Goal: Task Accomplishment & Management: Use online tool/utility

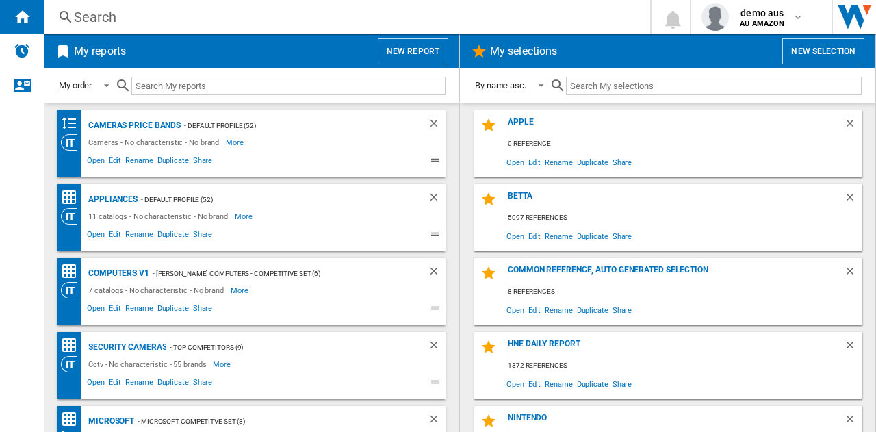
click at [408, 48] on button "New report" at bounding box center [413, 51] width 71 height 26
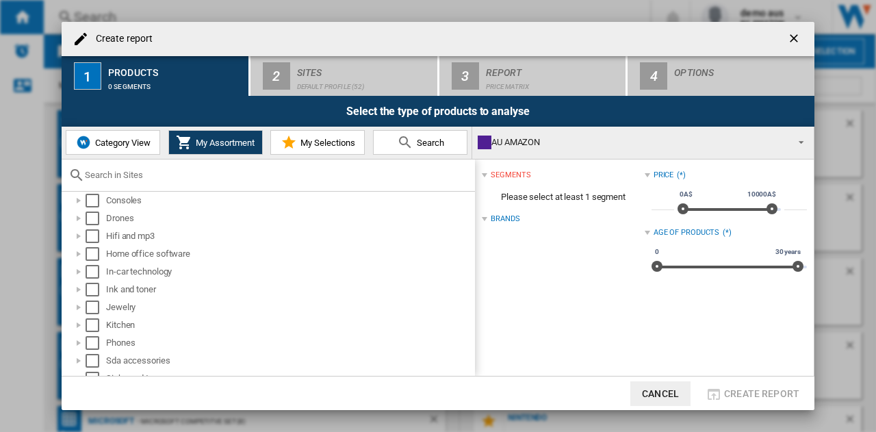
scroll to position [205, 0]
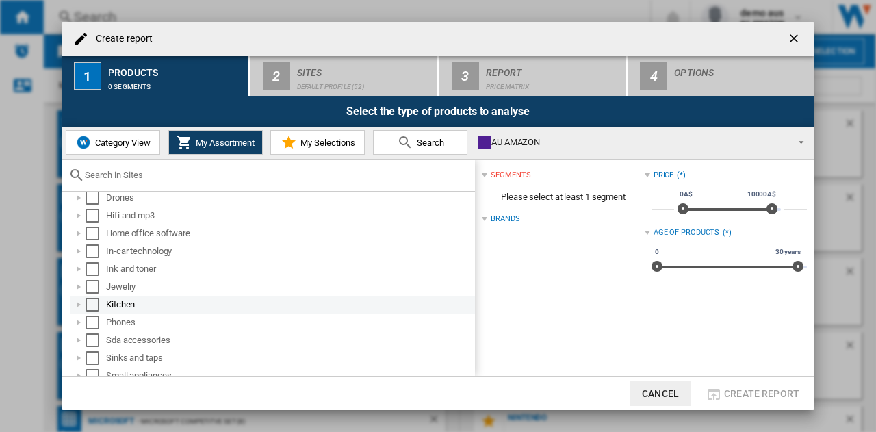
click at [77, 306] on div at bounding box center [79, 305] width 14 height 14
click at [107, 304] on div "Kitchen" at bounding box center [289, 305] width 367 height 14
click at [88, 307] on div "Select" at bounding box center [93, 305] width 14 height 14
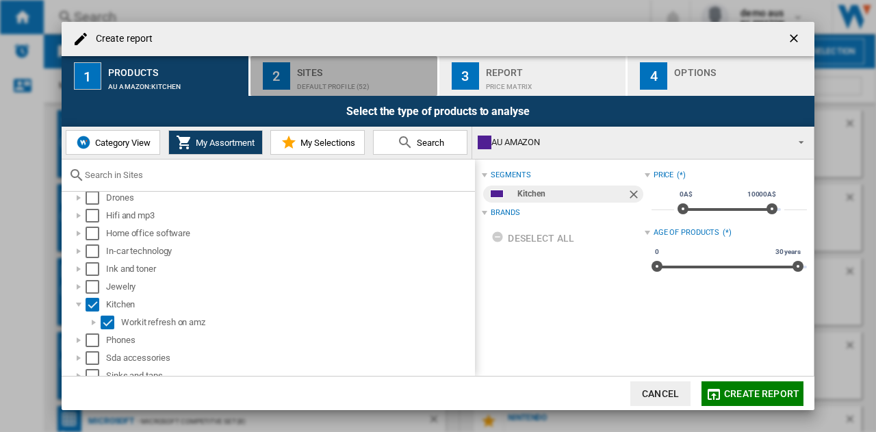
click at [355, 76] on div "Default profile (52)" at bounding box center [364, 83] width 135 height 14
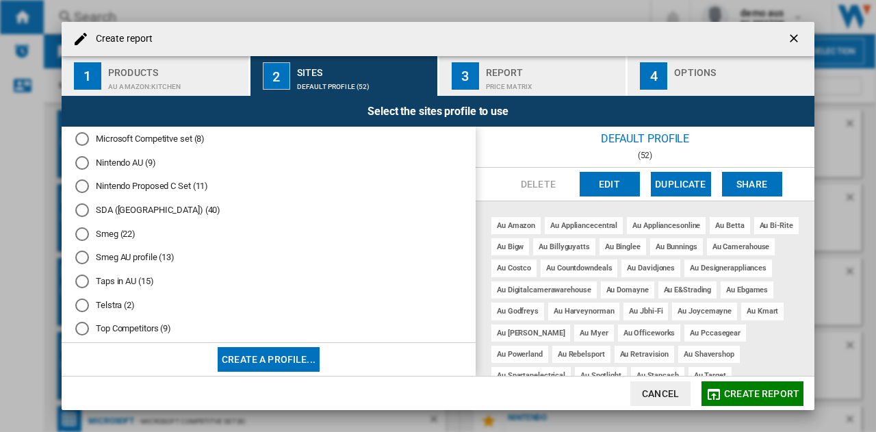
scroll to position [461, 0]
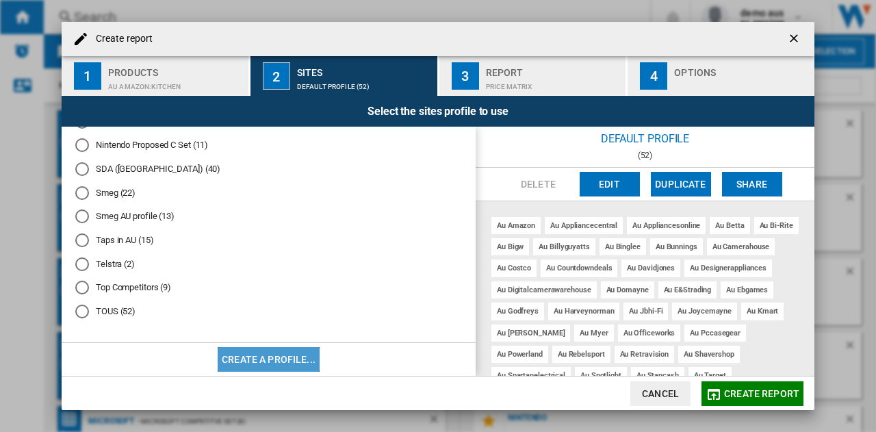
click at [239, 357] on button "Create a profile..." at bounding box center [269, 359] width 102 height 25
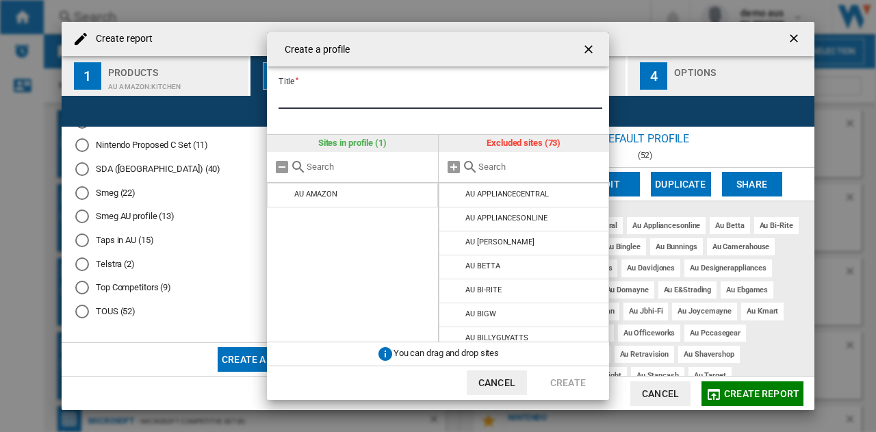
click at [331, 99] on input "Title" at bounding box center [441, 98] width 324 height 21
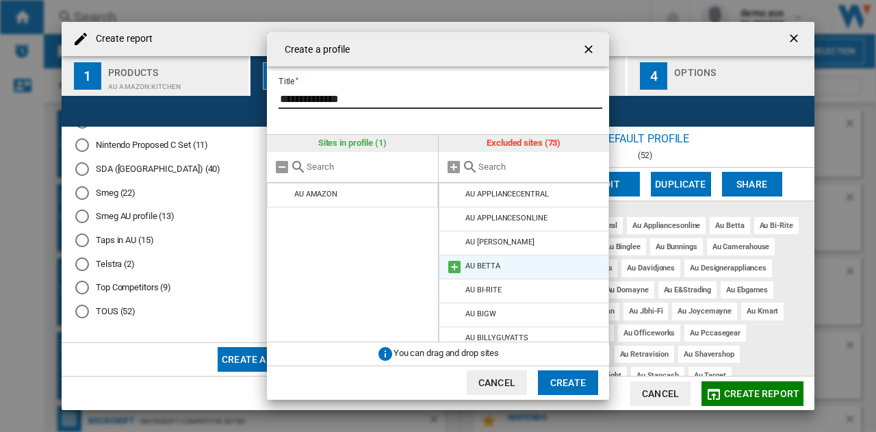
type input "**********"
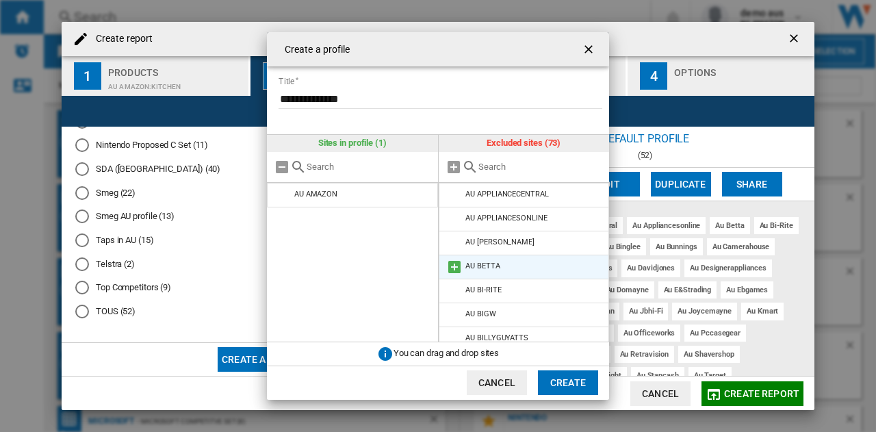
click at [452, 267] on md-icon at bounding box center [454, 267] width 16 height 16
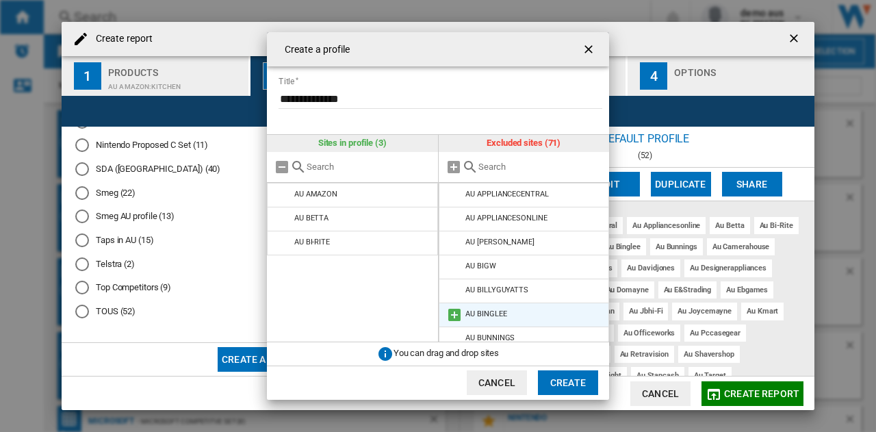
click at [455, 314] on md-icon at bounding box center [454, 315] width 16 height 16
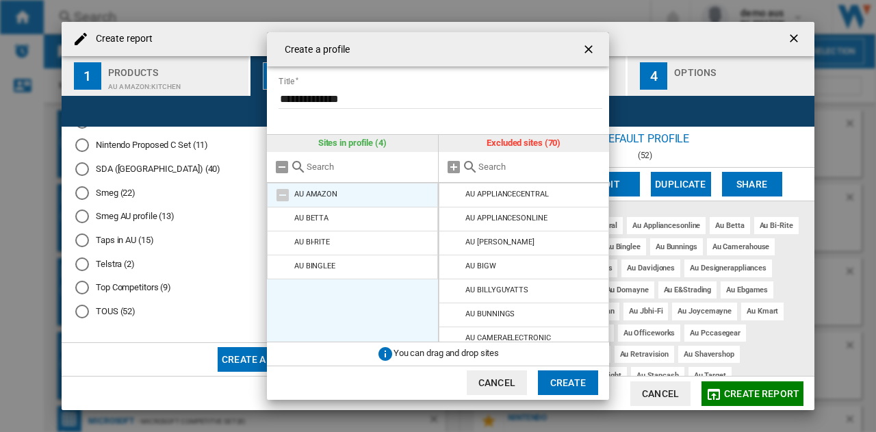
click at [277, 195] on md-icon at bounding box center [283, 195] width 16 height 16
click at [315, 193] on div "AU AMAZON" at bounding box center [315, 194] width 43 height 9
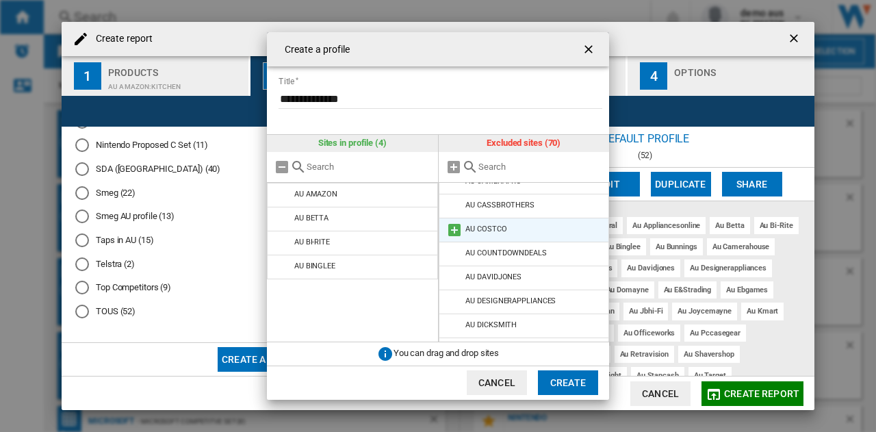
scroll to position [205, 0]
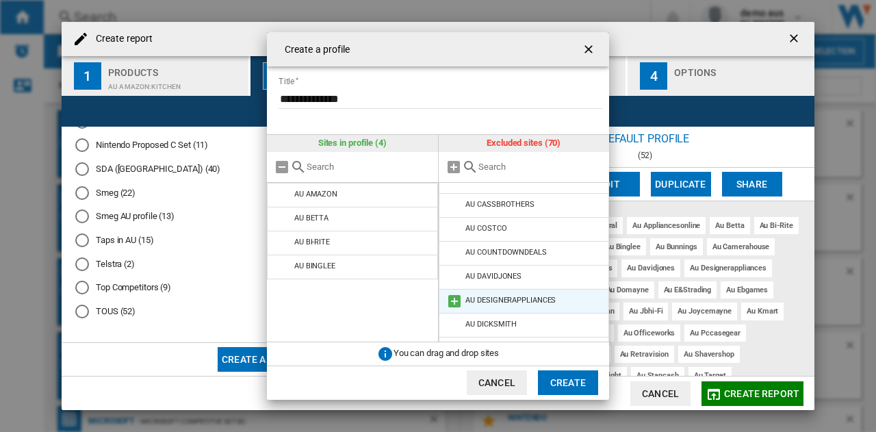
click at [455, 298] on md-icon at bounding box center [454, 301] width 16 height 16
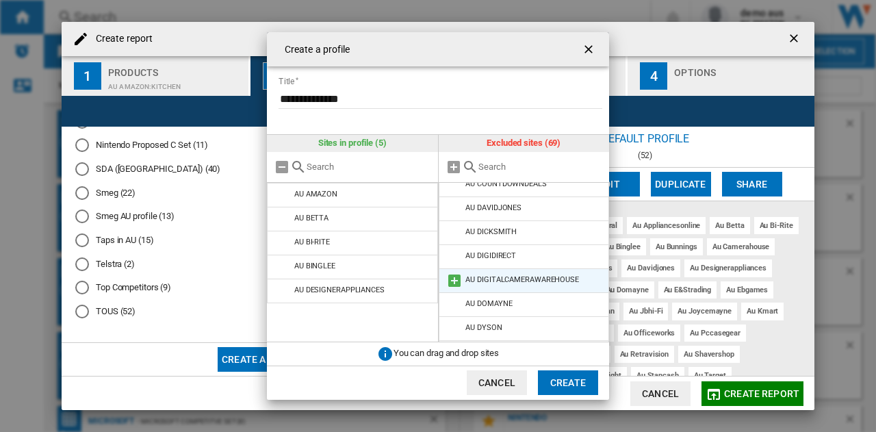
scroll to position [342, 0]
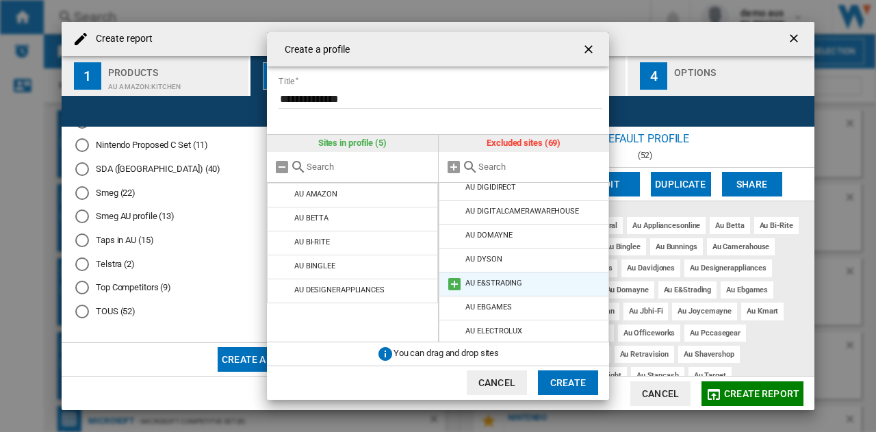
click at [456, 281] on md-icon at bounding box center [454, 284] width 16 height 16
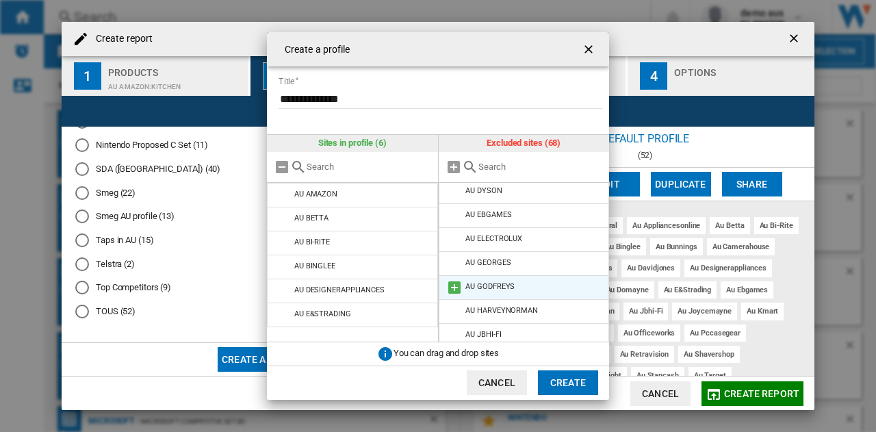
scroll to position [479, 0]
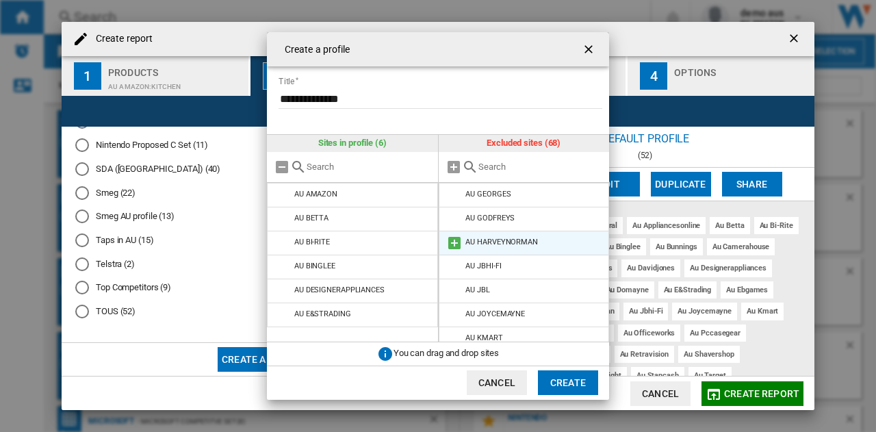
click at [455, 244] on md-icon at bounding box center [454, 243] width 16 height 16
click at [452, 242] on md-icon at bounding box center [454, 243] width 16 height 16
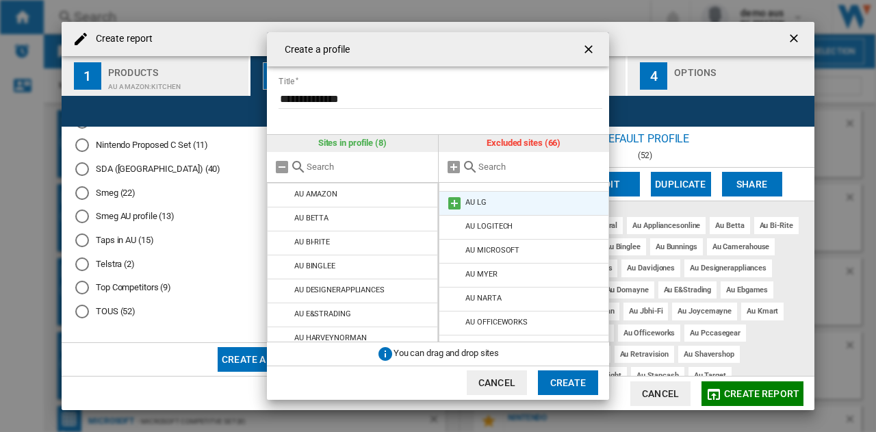
scroll to position [616, 0]
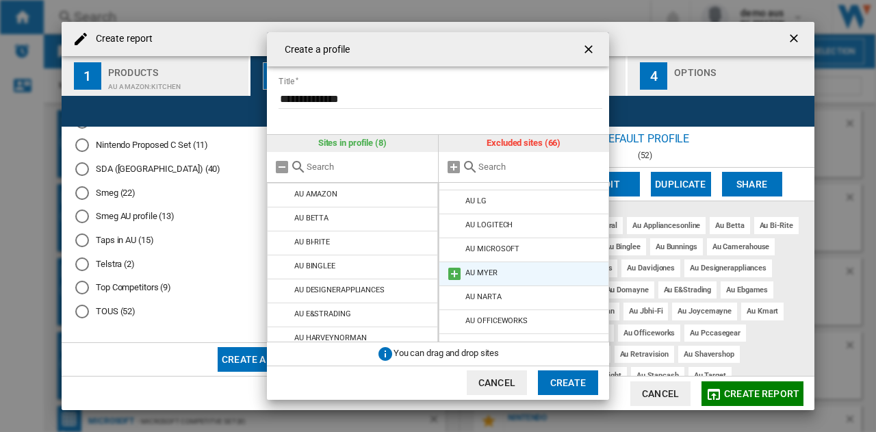
click at [456, 272] on md-icon at bounding box center [454, 274] width 16 height 16
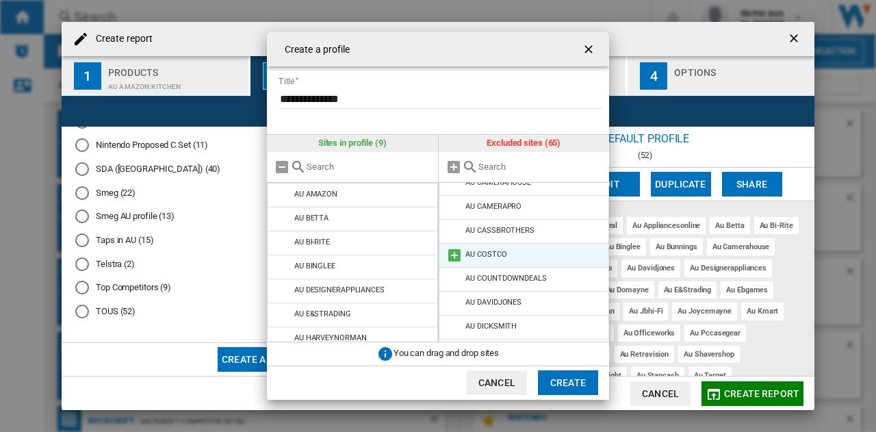
scroll to position [205, 0]
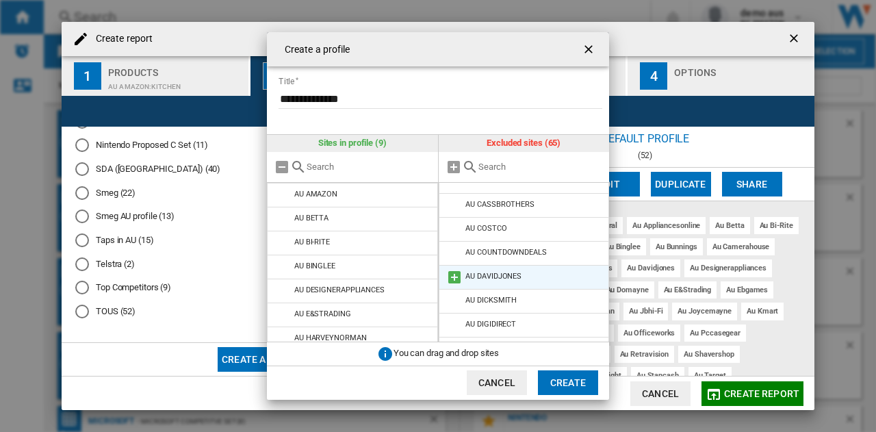
click at [453, 275] on md-icon at bounding box center [454, 277] width 16 height 16
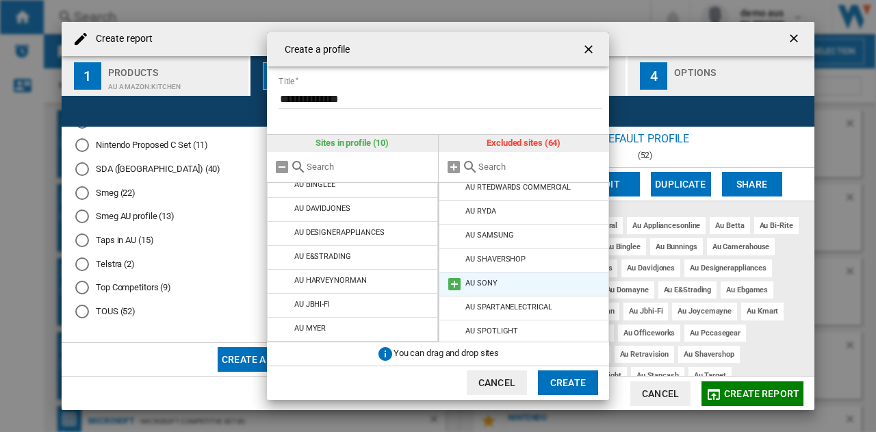
scroll to position [890, 0]
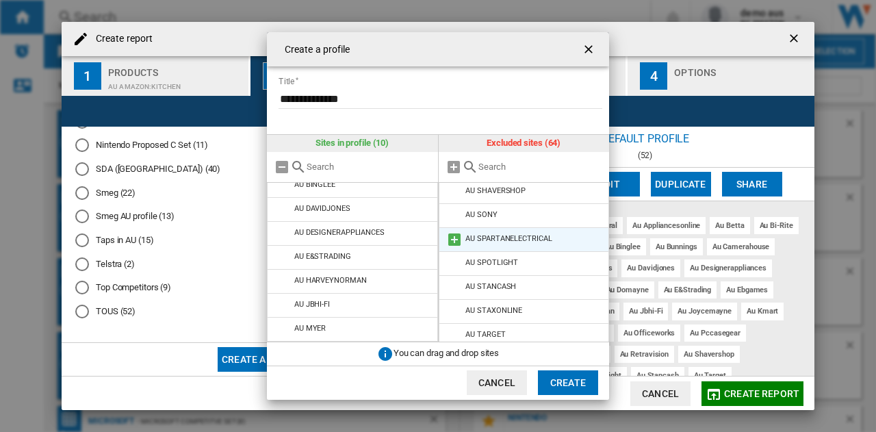
click at [452, 238] on md-icon at bounding box center [454, 239] width 16 height 16
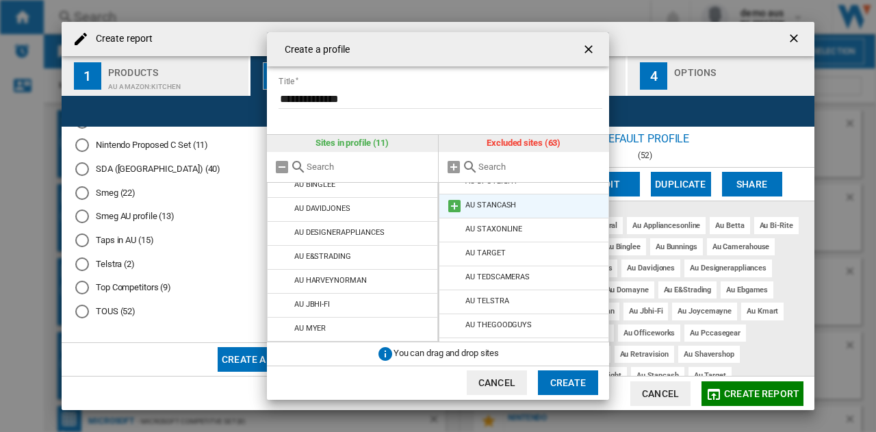
scroll to position [958, 0]
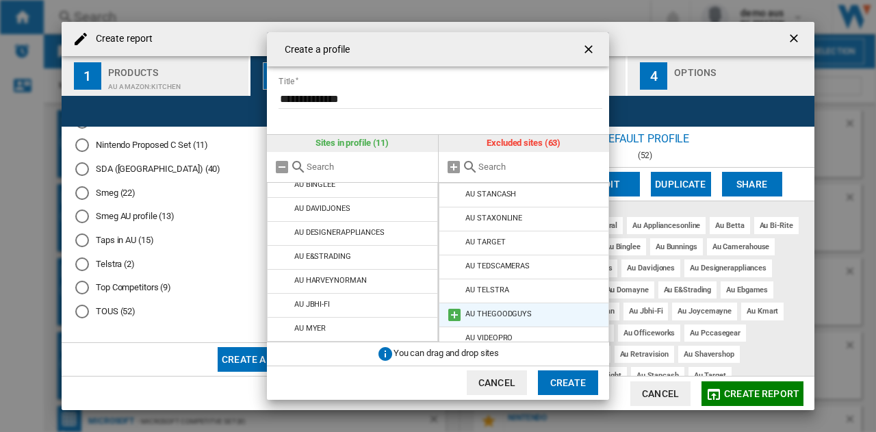
click at [502, 316] on div "AU THEGOODGUYS" at bounding box center [498, 313] width 66 height 9
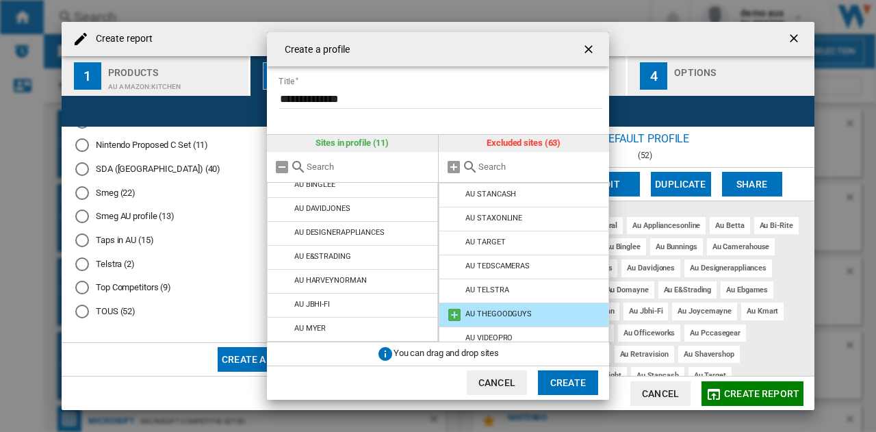
click at [450, 316] on md-icon at bounding box center [454, 315] width 16 height 16
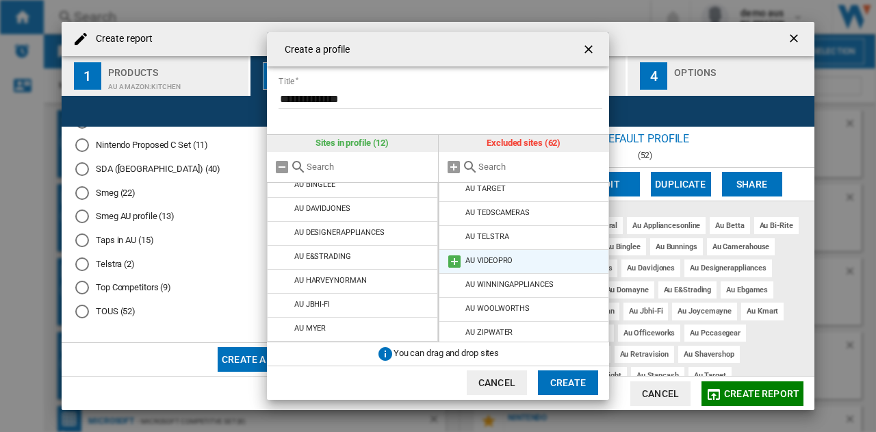
scroll to position [1027, 0]
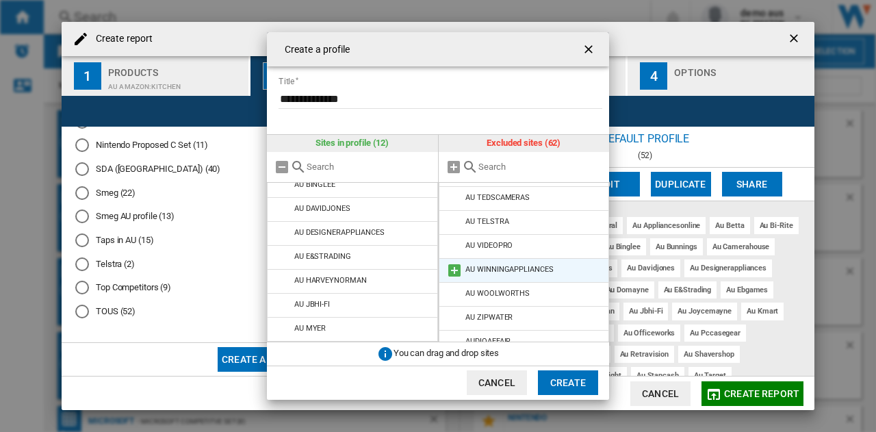
click at [455, 269] on md-icon at bounding box center [454, 270] width 16 height 16
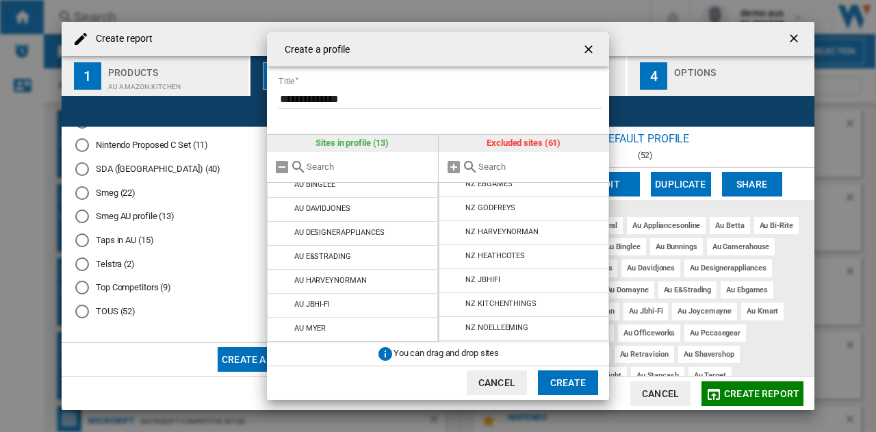
scroll to position [1301, 0]
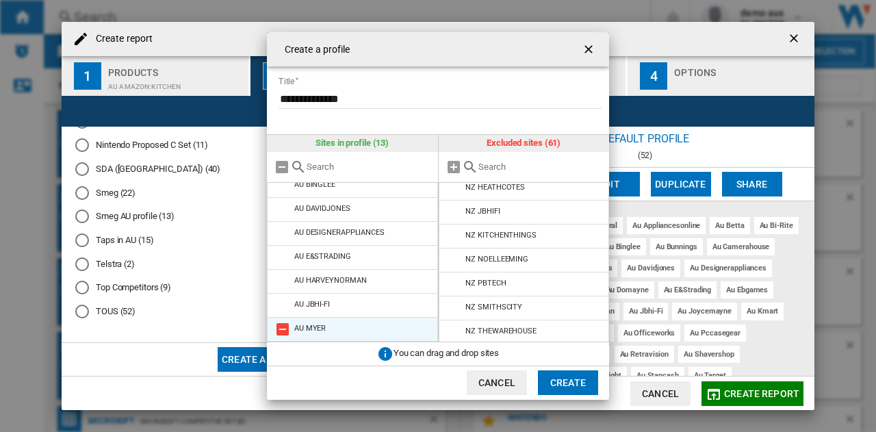
drag, startPoint x: 582, startPoint y: 388, endPoint x: 367, endPoint y: 335, distance: 221.3
click at [368, 337] on md-dialog-content "**********" at bounding box center [438, 215] width 342 height 367
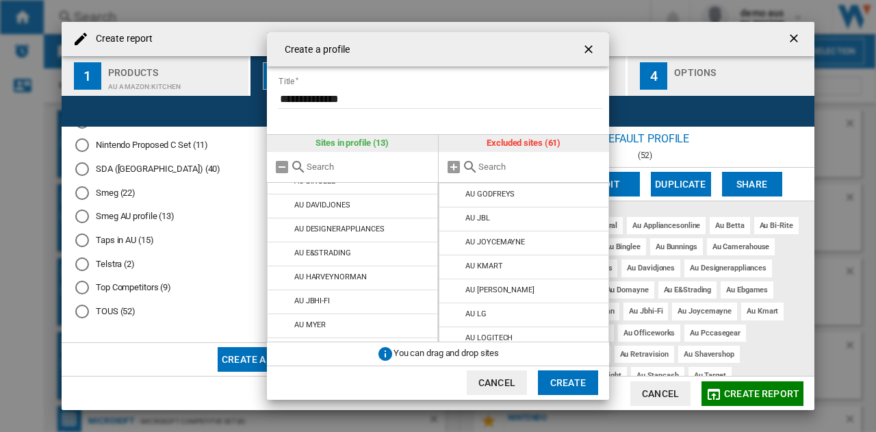
scroll to position [0, 0]
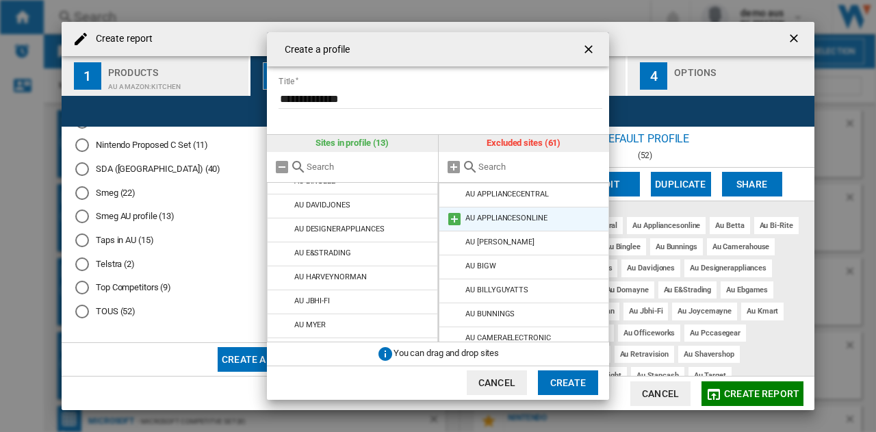
click at [455, 218] on md-icon at bounding box center [454, 219] width 16 height 16
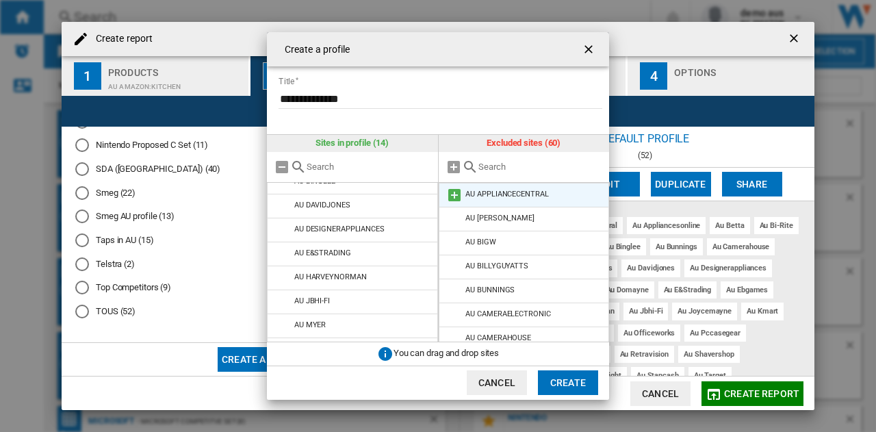
click at [455, 192] on md-icon at bounding box center [454, 195] width 16 height 16
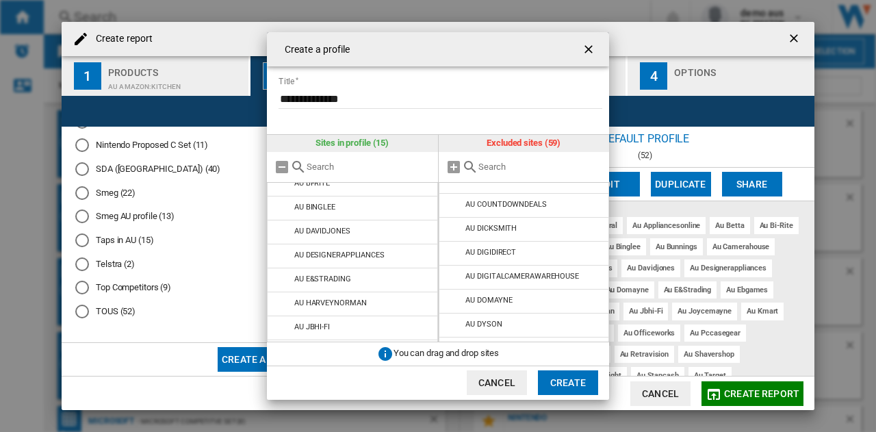
scroll to position [58, 0]
click at [455, 298] on md-icon at bounding box center [454, 301] width 16 height 16
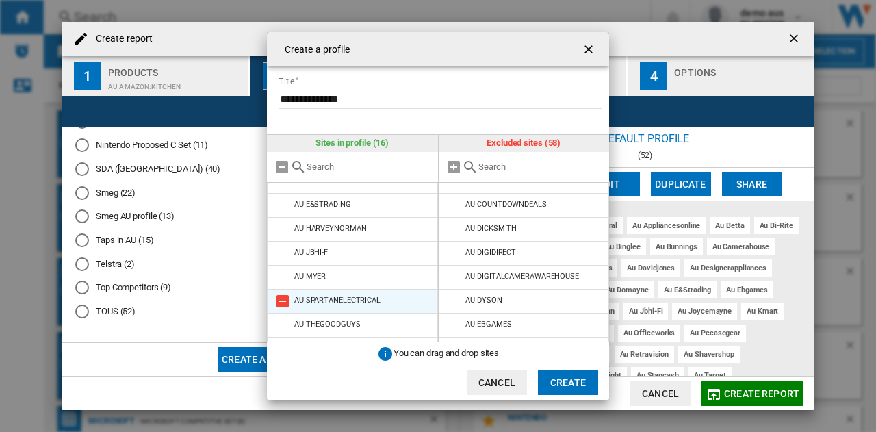
scroll to position [225, 0]
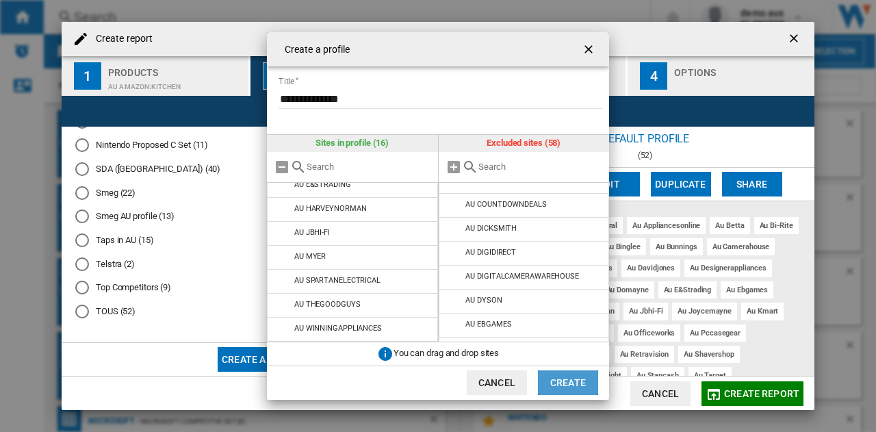
click at [573, 385] on button "Create" at bounding box center [568, 382] width 60 height 25
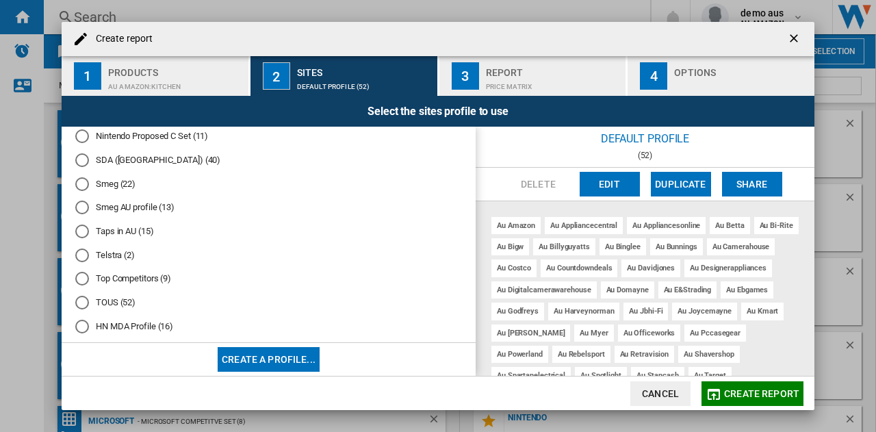
scroll to position [485, 0]
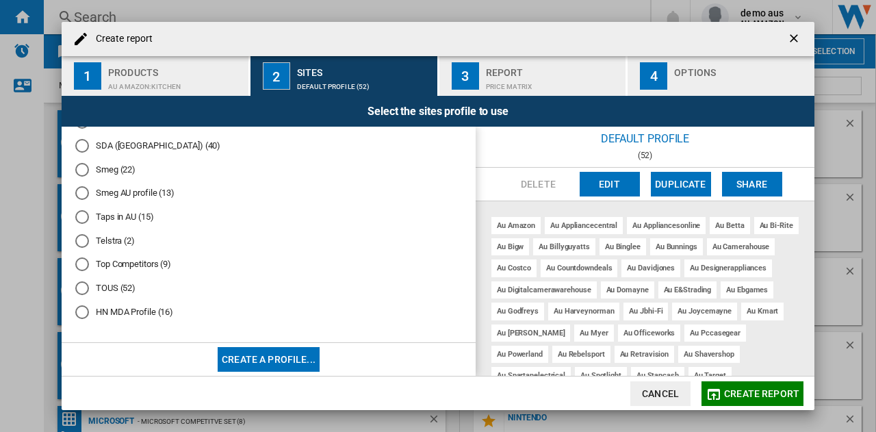
click at [81, 309] on div "HN MDA Profile (16)" at bounding box center [82, 312] width 14 height 14
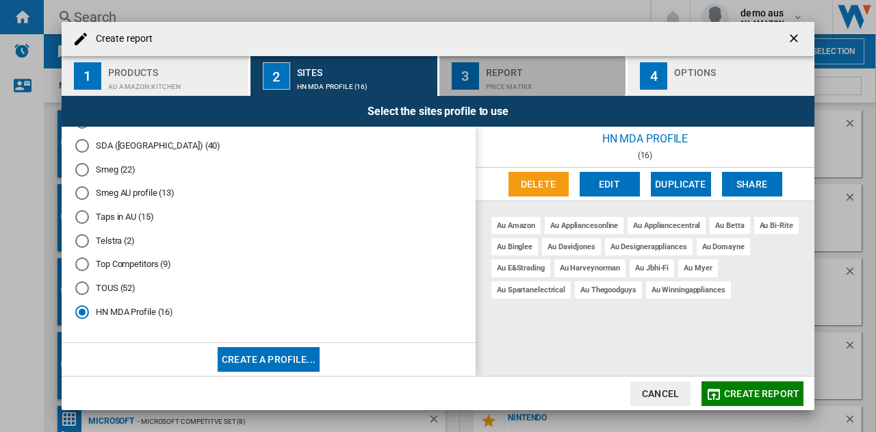
click at [568, 69] on div "Report" at bounding box center [553, 69] width 135 height 14
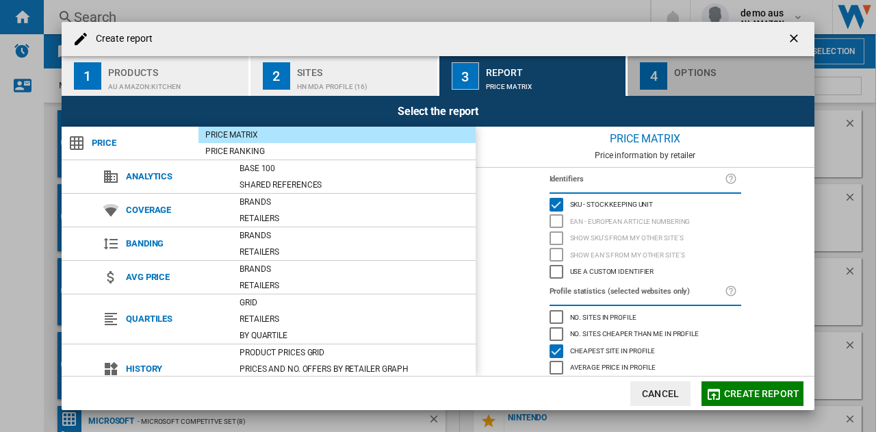
click at [704, 90] on div "button" at bounding box center [741, 83] width 135 height 14
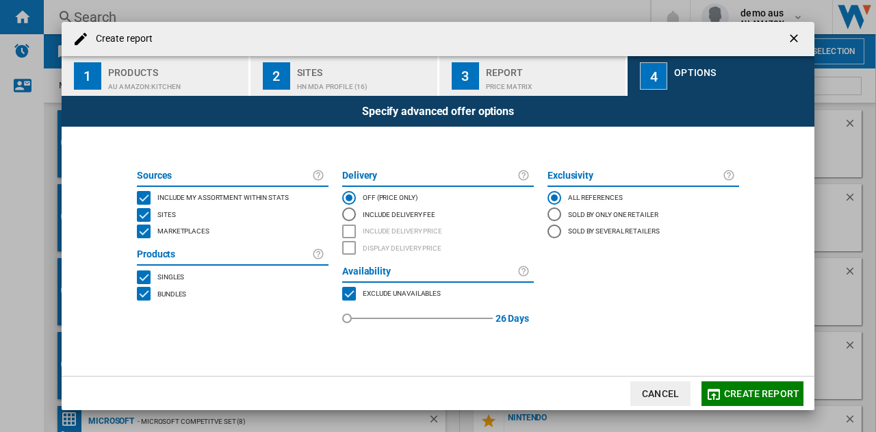
click at [144, 194] on div "INCLUDE MY SITE" at bounding box center [144, 198] width 14 height 14
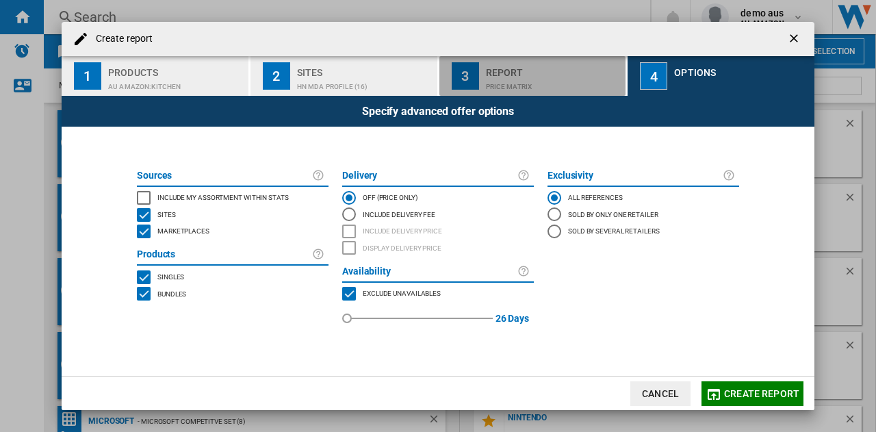
click at [489, 73] on div "Report" at bounding box center [553, 69] width 135 height 14
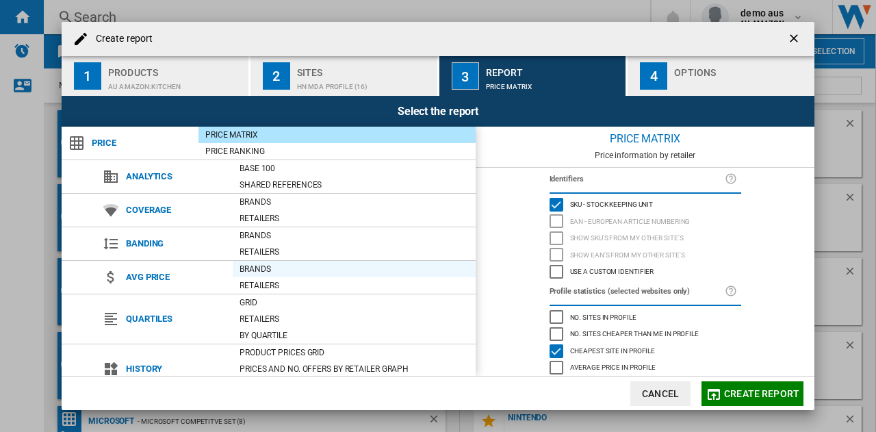
scroll to position [68, 0]
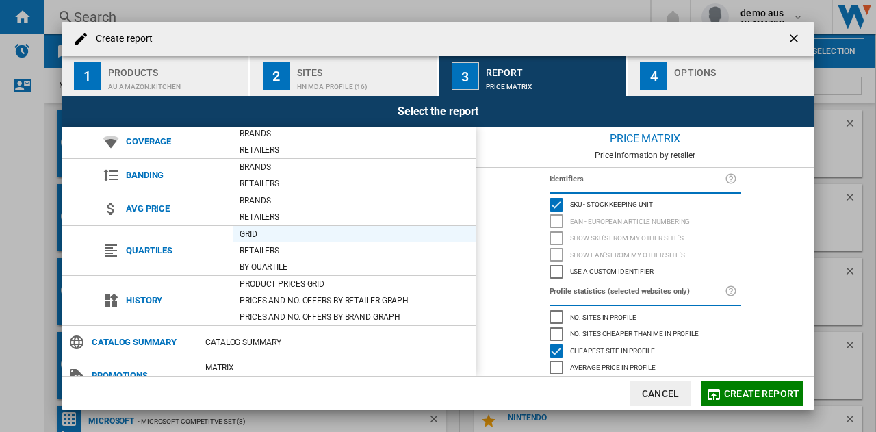
click at [271, 234] on div "Grid" at bounding box center [354, 234] width 243 height 14
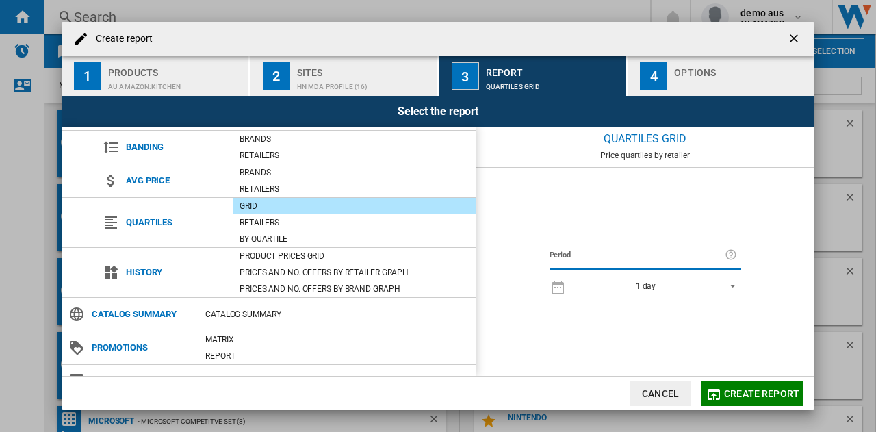
scroll to position [118, 0]
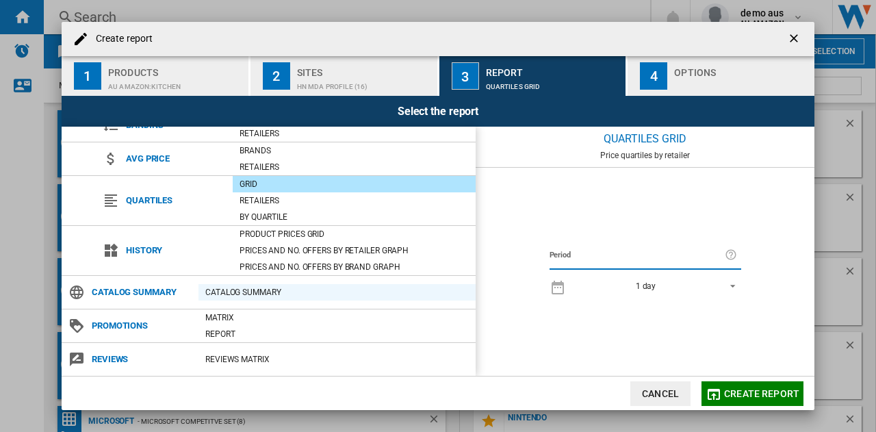
click at [246, 291] on div "Catalog Summary" at bounding box center [337, 292] width 277 height 14
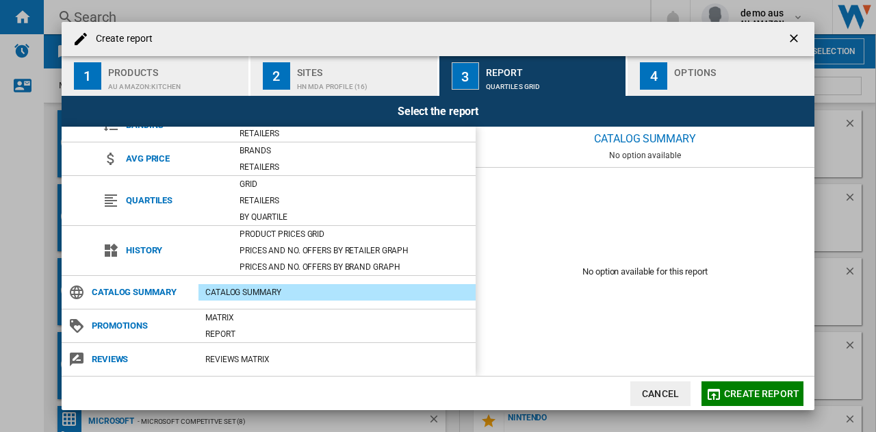
click at [745, 390] on span "Create report" at bounding box center [761, 393] width 75 height 11
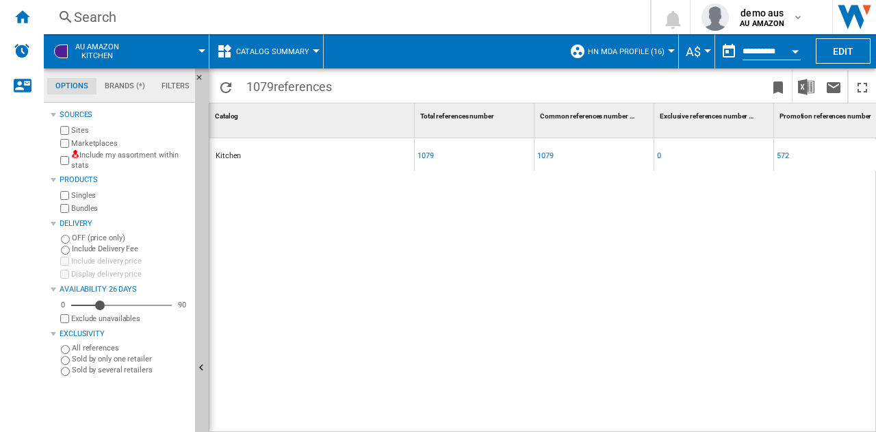
click at [202, 49] on md-menu "AU AMAZON Kitchen" at bounding box center [127, 51] width 166 height 34
click at [88, 42] on span "AU AMAZON Kitchen" at bounding box center [97, 51] width 44 height 18
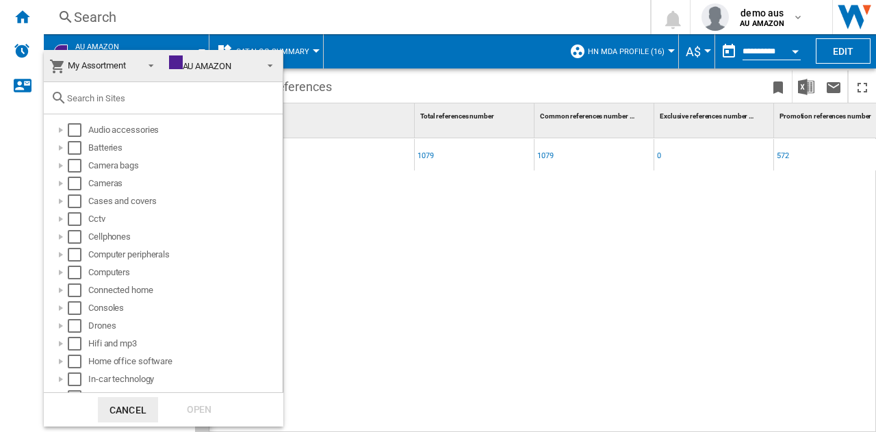
click at [88, 42] on md-backdrop at bounding box center [438, 216] width 876 height 432
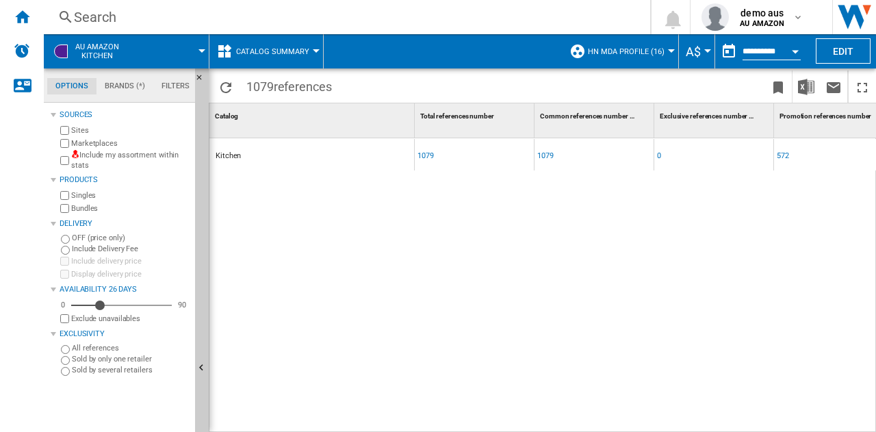
click at [550, 264] on div "Kitchen 1079 1079 0 572 2.03 1.66" at bounding box center [714, 281] width 1010 height 287
click at [429, 155] on div "1079" at bounding box center [426, 155] width 16 height 31
click at [427, 154] on div "1079" at bounding box center [426, 155] width 16 height 31
click at [808, 84] on img "Download in Excel" at bounding box center [806, 87] width 16 height 16
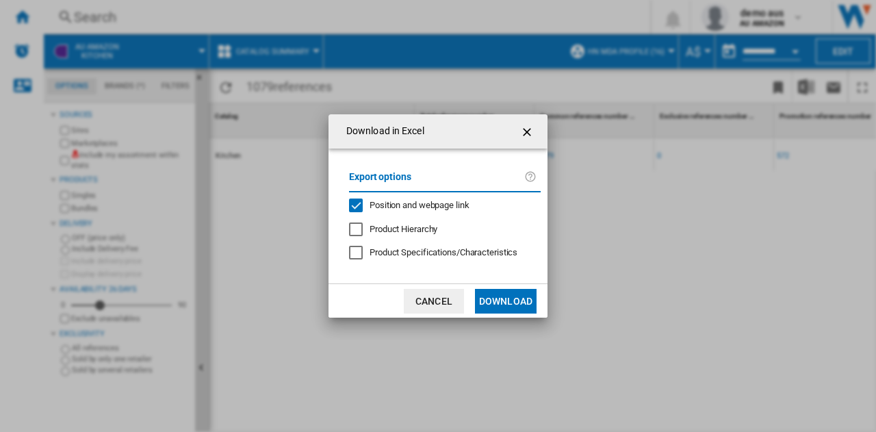
click at [505, 299] on button "Download" at bounding box center [506, 301] width 62 height 25
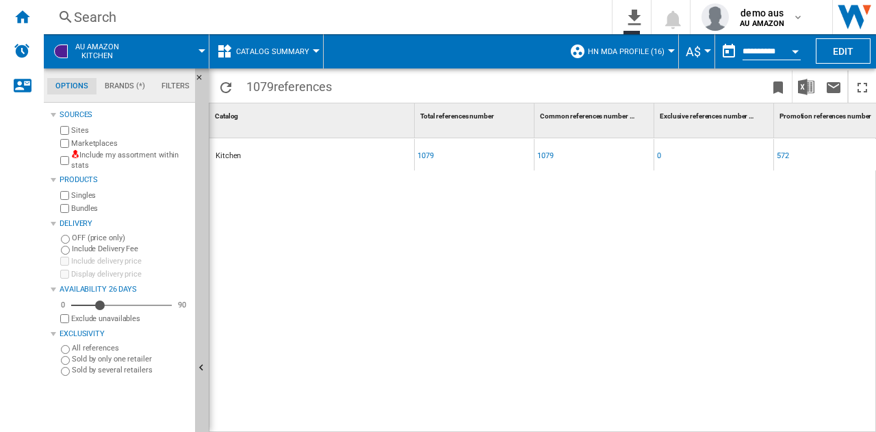
click at [293, 46] on button "Catalog Summary" at bounding box center [276, 51] width 80 height 34
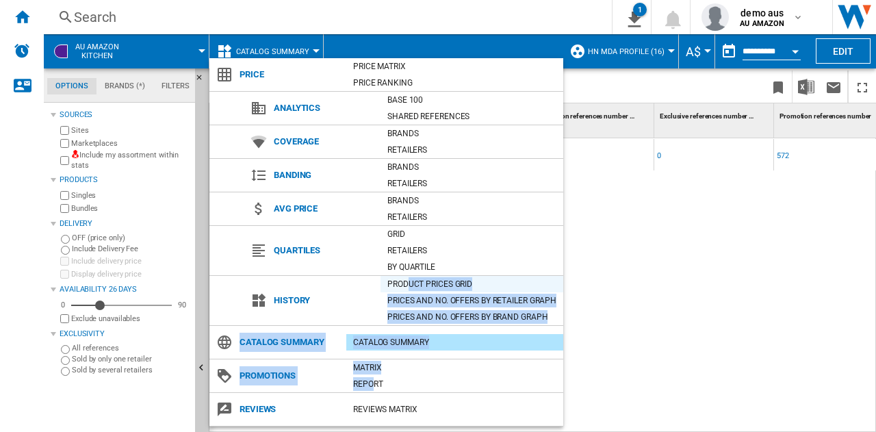
drag, startPoint x: 374, startPoint y: 382, endPoint x: 408, endPoint y: 277, distance: 110.2
click at [408, 277] on md-menu-content "Price Price Matrix Price Ranking Analytics Base 100 Shared references Coverage …" at bounding box center [386, 242] width 354 height 368
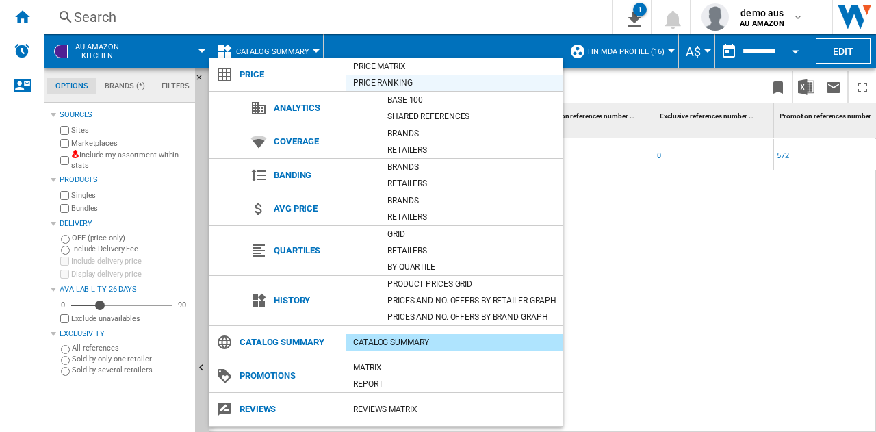
click at [375, 77] on div "Price Ranking" at bounding box center [454, 83] width 217 height 14
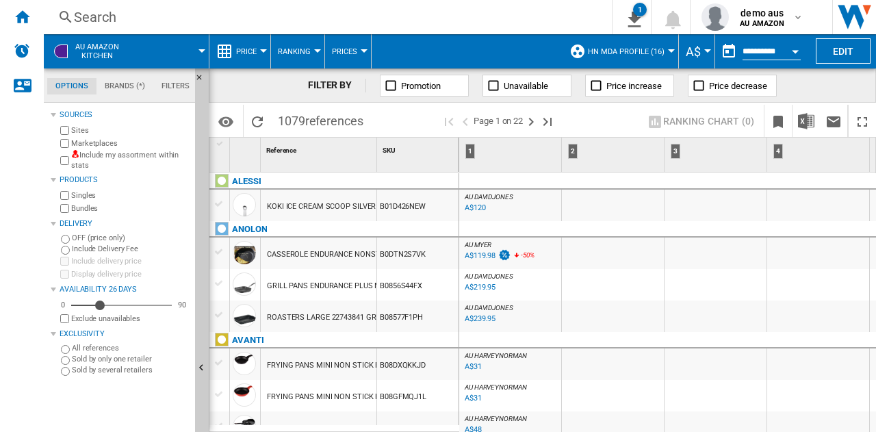
click at [231, 48] on ng-md-icon at bounding box center [224, 51] width 16 height 16
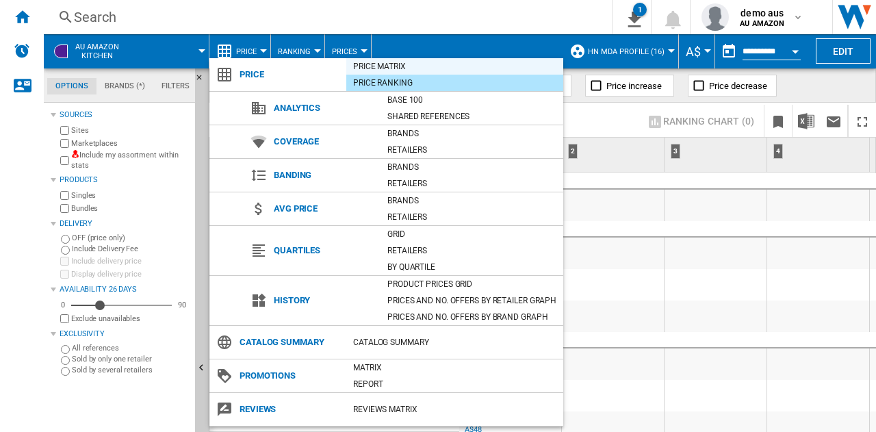
click at [411, 65] on div "Price Matrix" at bounding box center [454, 67] width 217 height 14
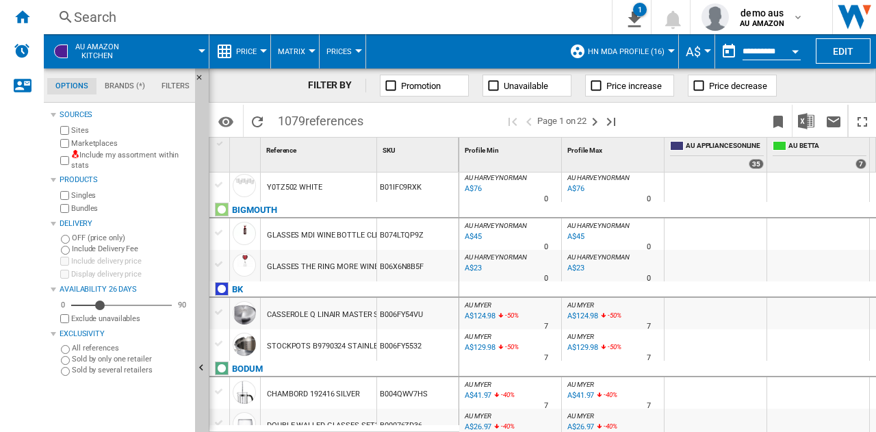
scroll to position [548, 0]
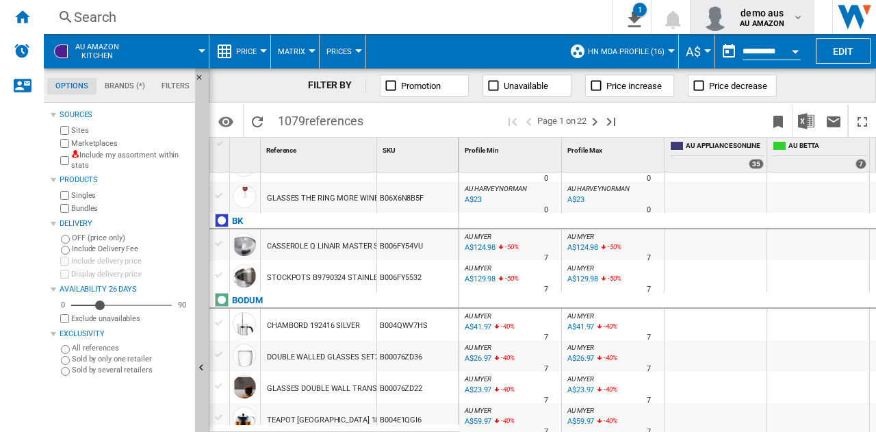
click at [795, 15] on md-icon "button" at bounding box center [798, 17] width 11 height 11
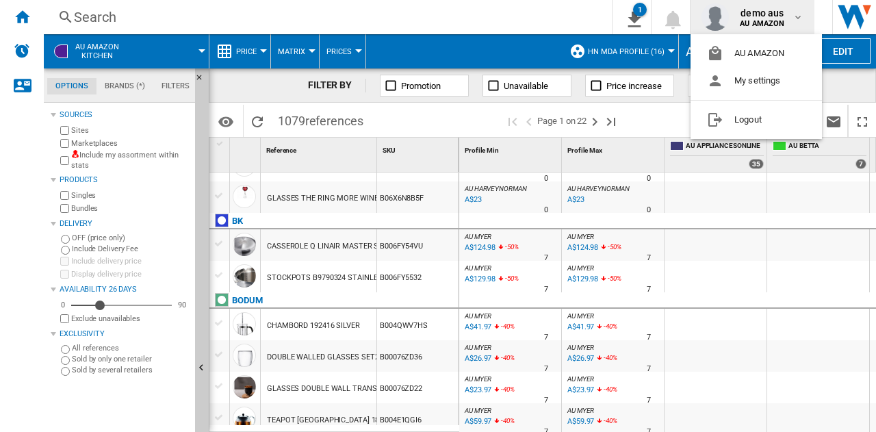
click at [469, 25] on md-backdrop at bounding box center [438, 216] width 876 height 432
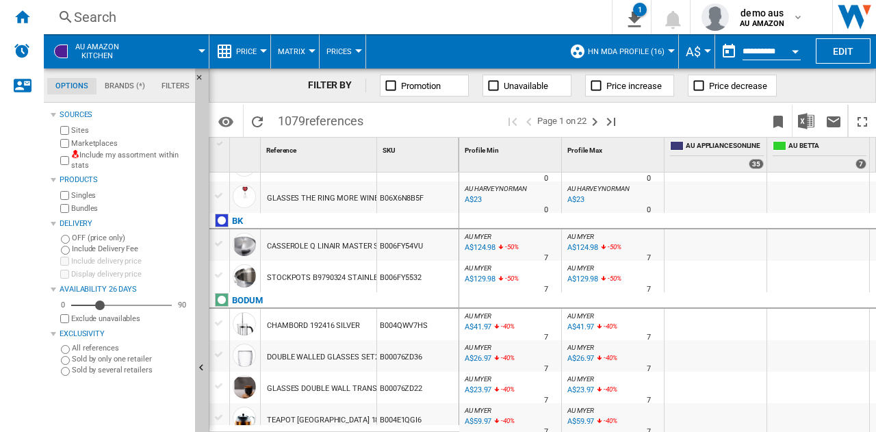
drag, startPoint x: 147, startPoint y: 1, endPoint x: 552, endPoint y: 12, distance: 404.7
click at [552, 12] on div "Search" at bounding box center [325, 17] width 502 height 19
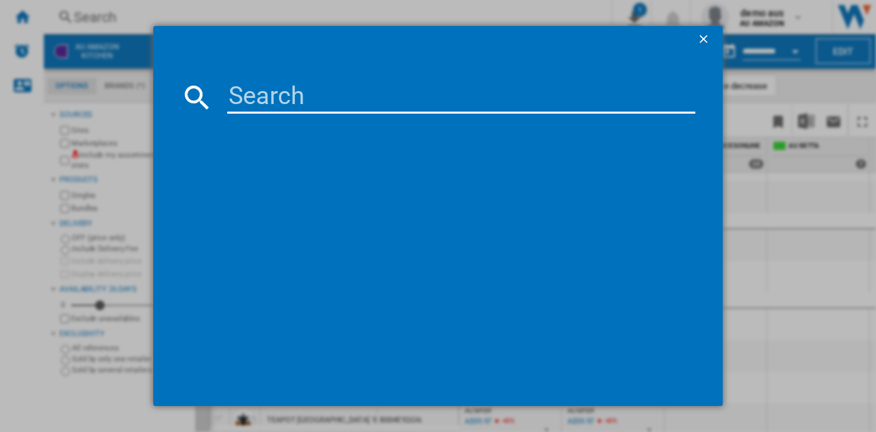
click at [704, 39] on ng-md-icon "getI18NText('BUTTONS.CLOSE_DIALOG')" at bounding box center [705, 40] width 16 height 16
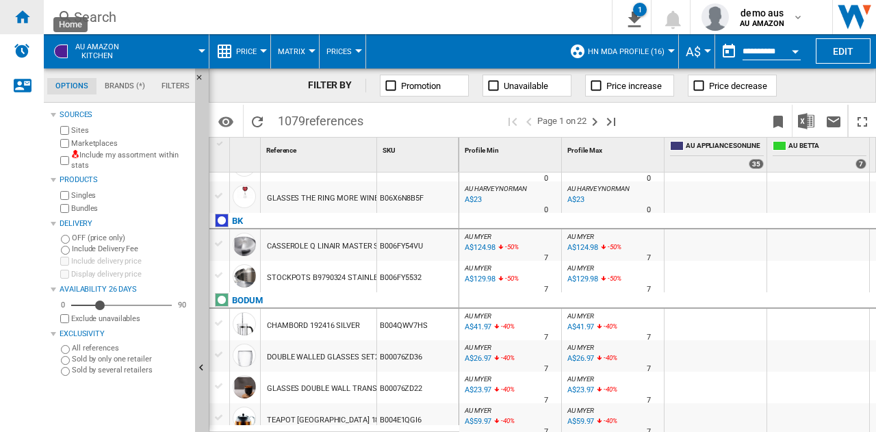
click at [24, 15] on ng-md-icon "Home" at bounding box center [22, 16] width 16 height 16
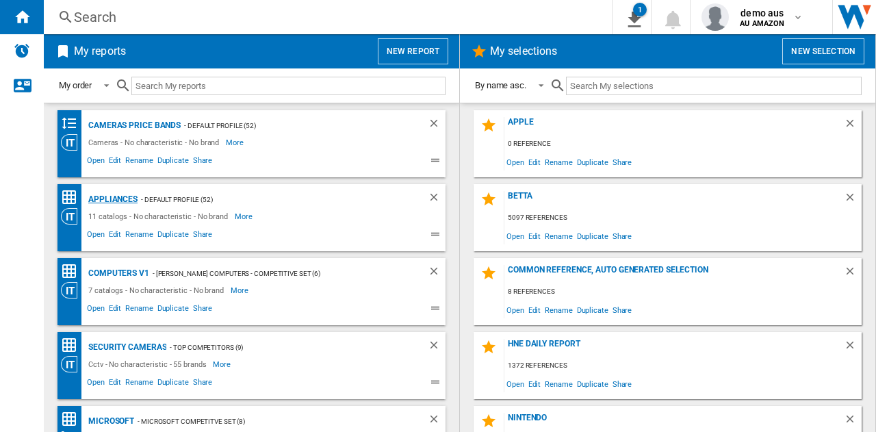
click at [101, 201] on div "Appliances" at bounding box center [111, 199] width 53 height 17
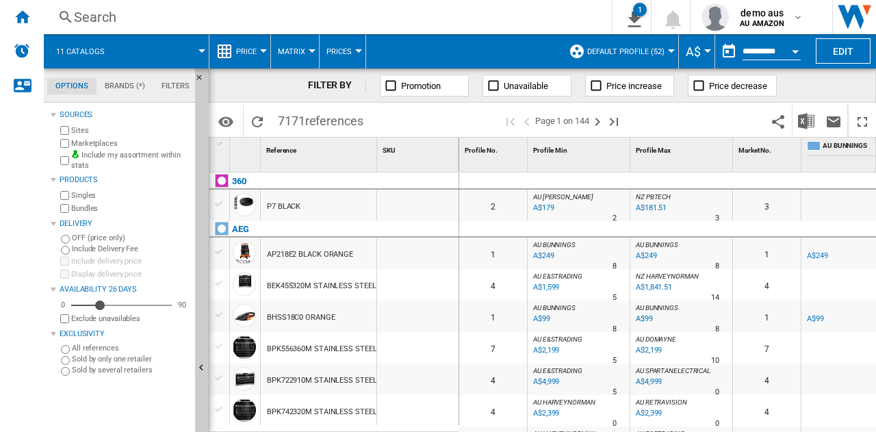
click at [173, 87] on md-tab-item "Filters" at bounding box center [175, 86] width 44 height 16
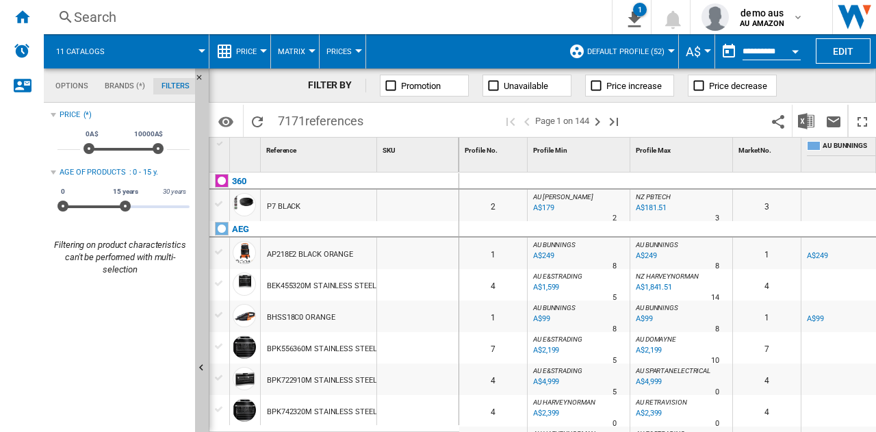
scroll to position [88, 0]
click at [118, 82] on md-tab-item "Brands (*)" at bounding box center [125, 86] width 57 height 16
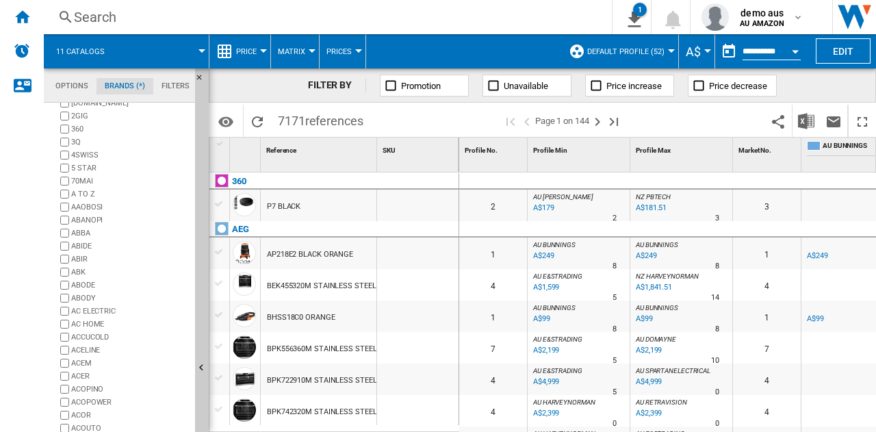
scroll to position [0, 0]
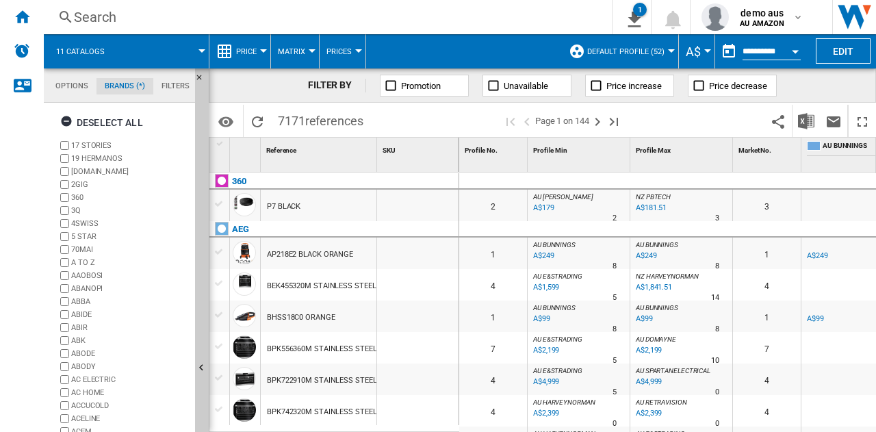
click at [66, 84] on md-tab-item "Options" at bounding box center [71, 86] width 49 height 16
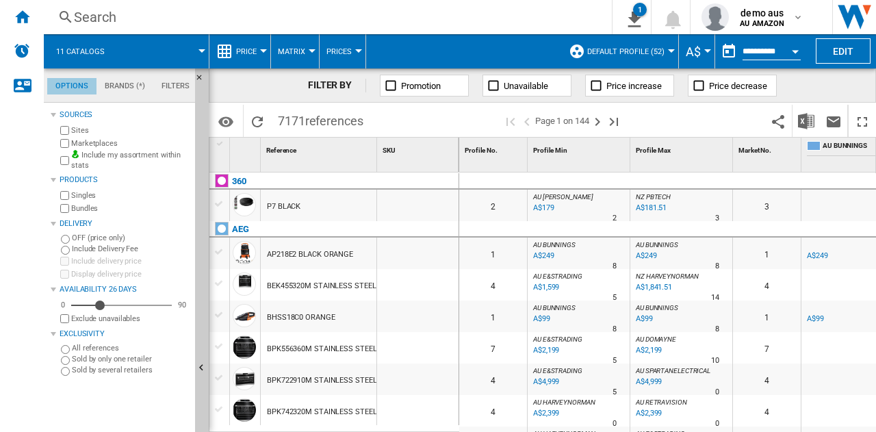
scroll to position [16, 0]
click at [613, 51] on span "Default profile (52)" at bounding box center [625, 51] width 77 height 9
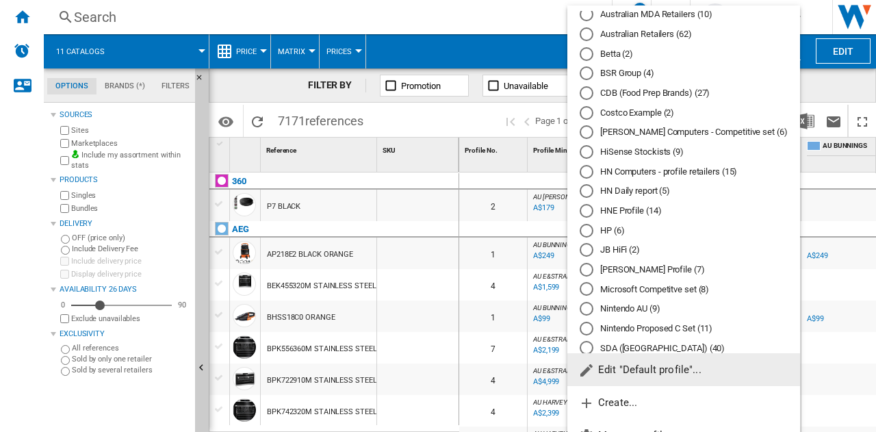
scroll to position [0, 0]
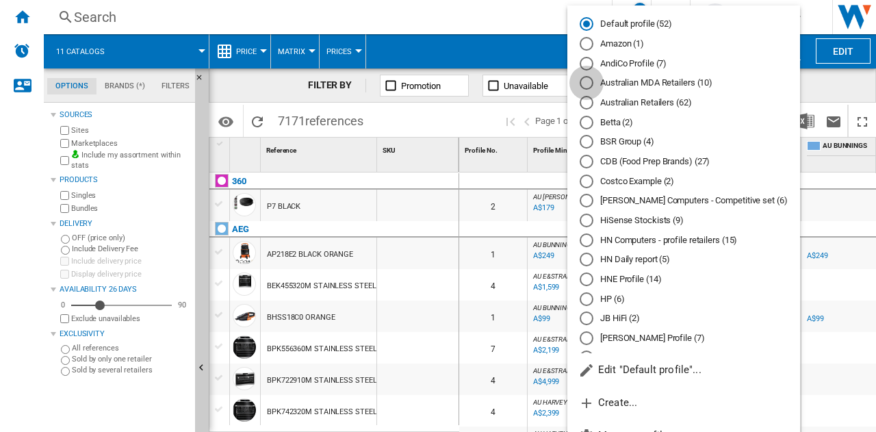
click at [587, 83] on div "Australian MDA Retailers (10)" at bounding box center [587, 83] width 14 height 14
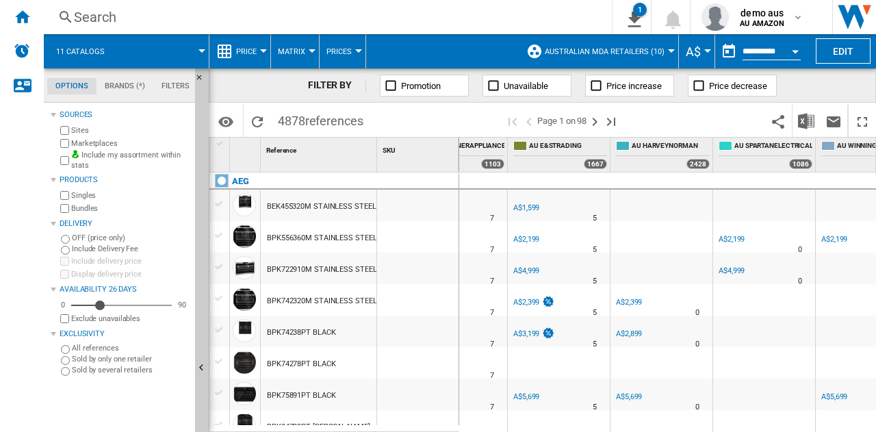
scroll to position [0, 403]
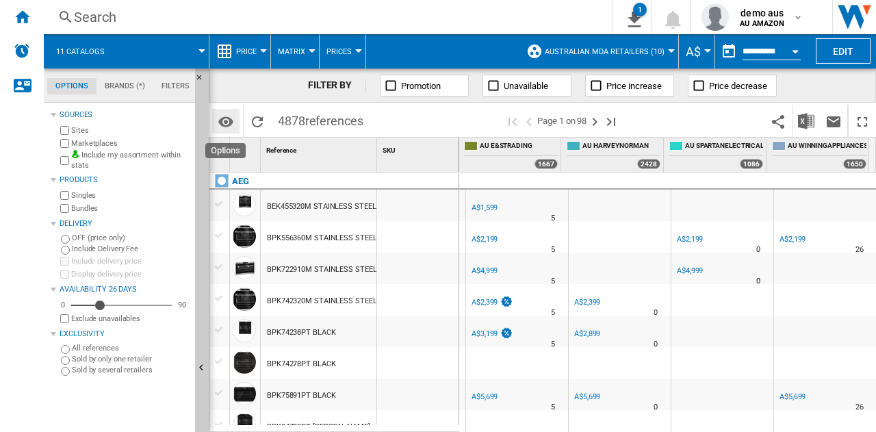
click at [227, 119] on md-icon "Options" at bounding box center [226, 122] width 16 height 16
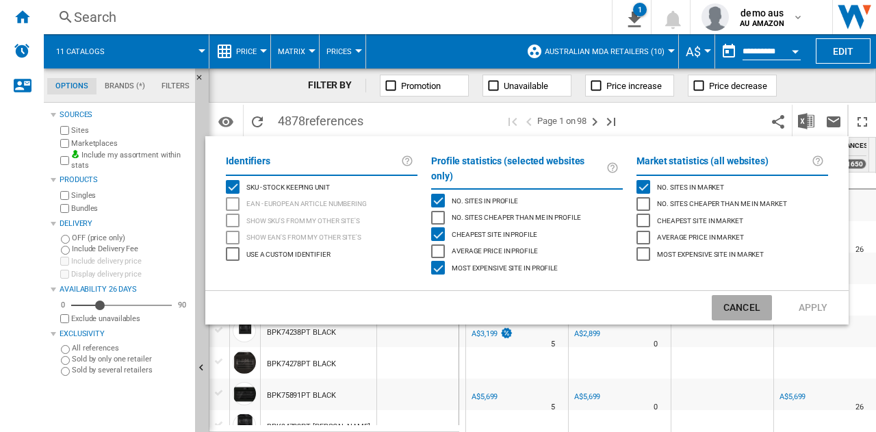
click at [757, 295] on button "Cancel" at bounding box center [742, 307] width 60 height 25
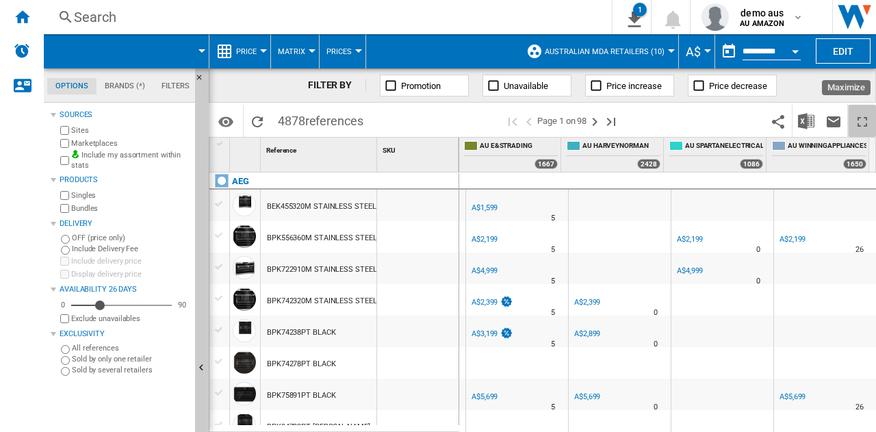
click at [861, 118] on ng-md-icon "Maximize" at bounding box center [862, 122] width 16 height 16
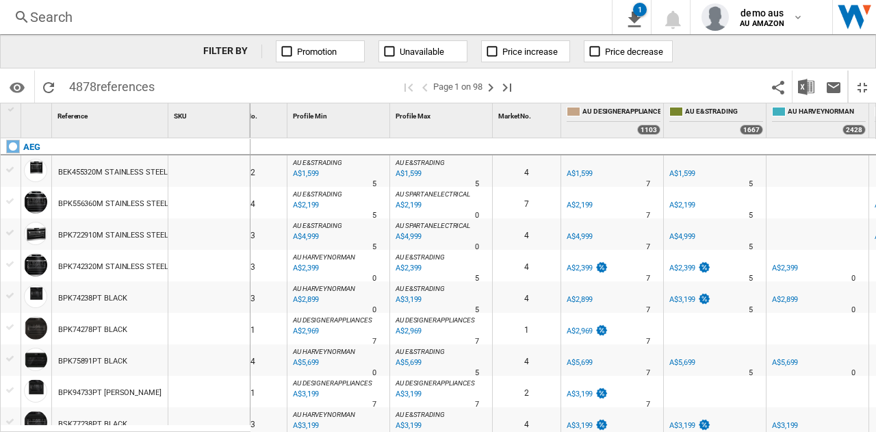
scroll to position [0, 0]
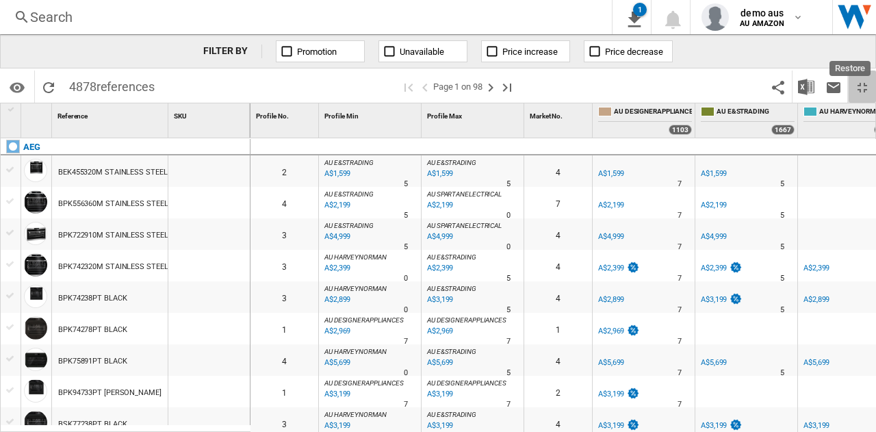
click at [860, 81] on ng-md-icon "Restore" at bounding box center [862, 87] width 16 height 16
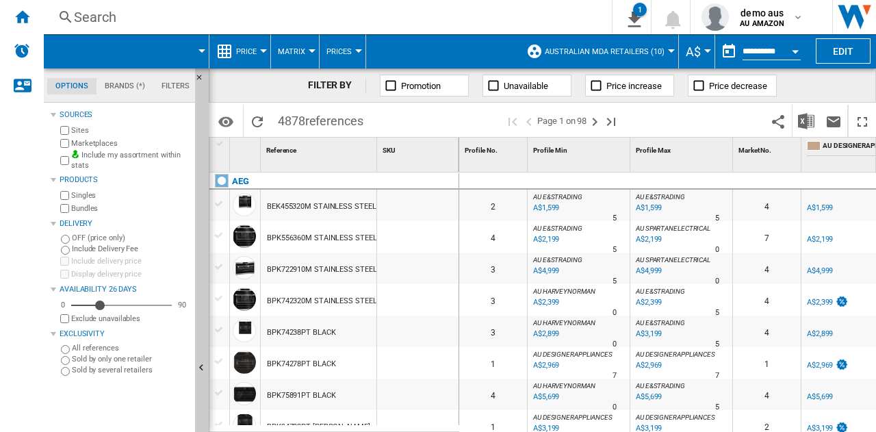
click at [586, 52] on span "Australian MDA Retailers (10)" at bounding box center [605, 51] width 120 height 9
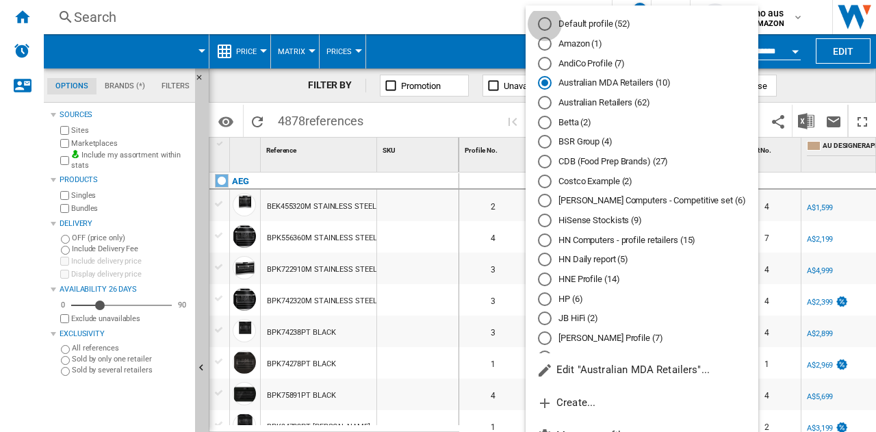
click at [544, 22] on div "Default profile (52)" at bounding box center [545, 24] width 14 height 14
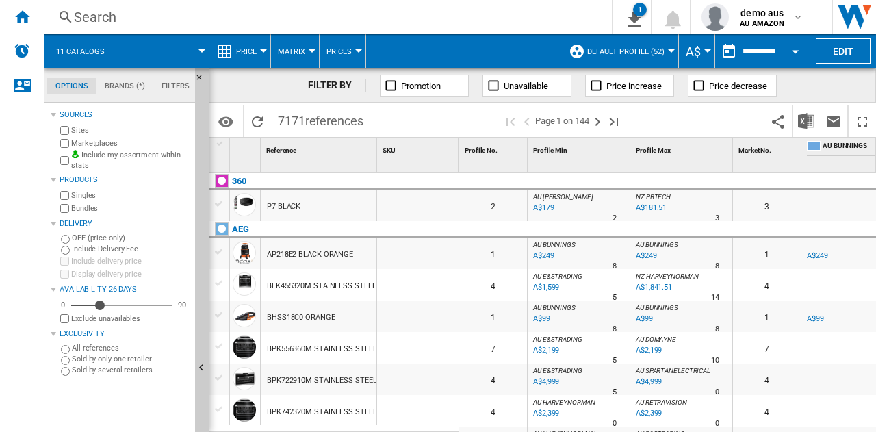
click at [609, 48] on span "Default profile (52)" at bounding box center [625, 51] width 77 height 9
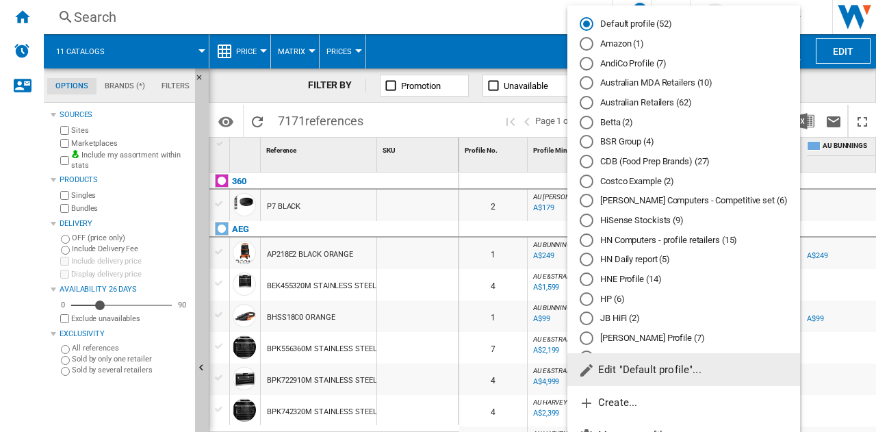
click at [626, 86] on md-radio-button "Australian MDA Retailers (10)" at bounding box center [684, 83] width 208 height 13
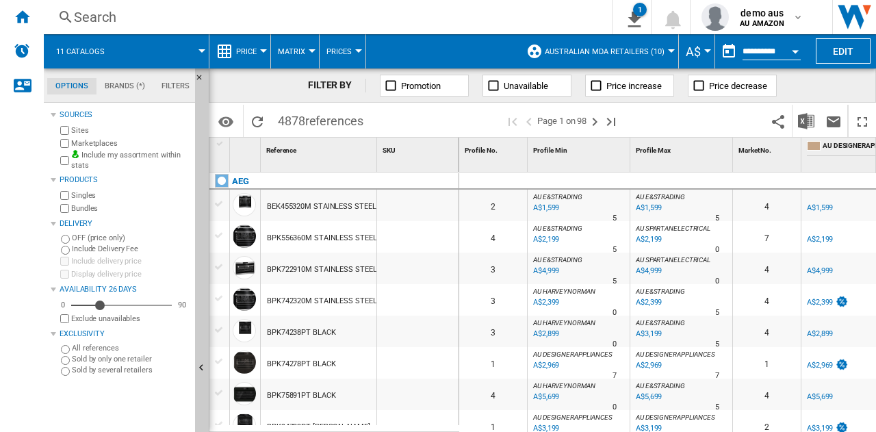
click at [635, 49] on span "Australian MDA Retailers (10)" at bounding box center [605, 51] width 120 height 9
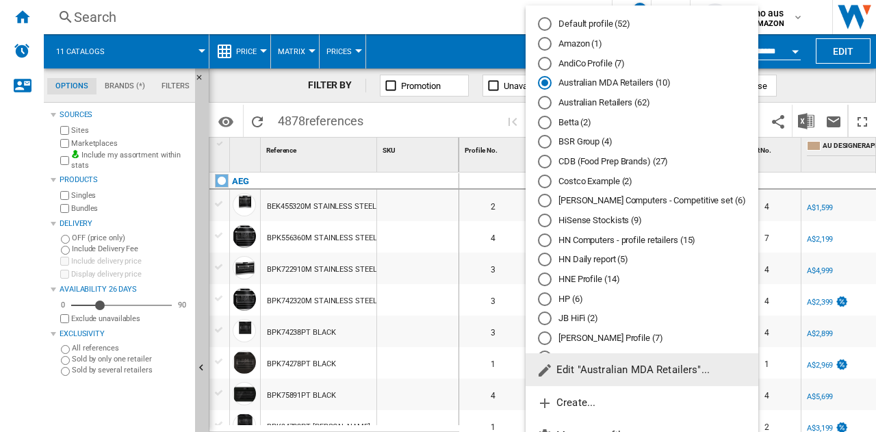
click at [617, 363] on span "Edit "Australian MDA Retailers"..." at bounding box center [623, 369] width 173 height 12
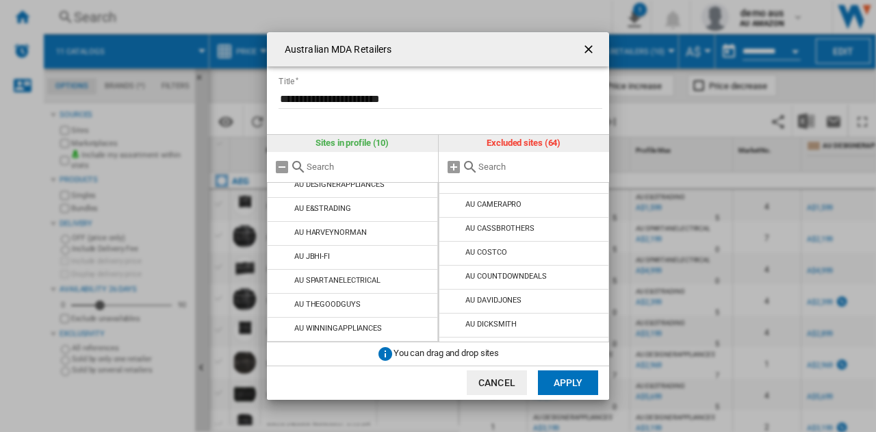
click at [514, 377] on button "Cancel" at bounding box center [497, 382] width 60 height 25
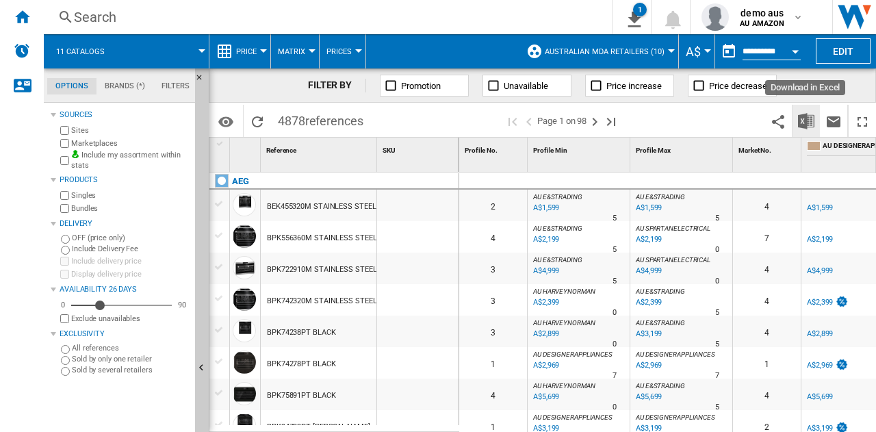
click at [798, 119] on img "Download in Excel" at bounding box center [806, 121] width 16 height 16
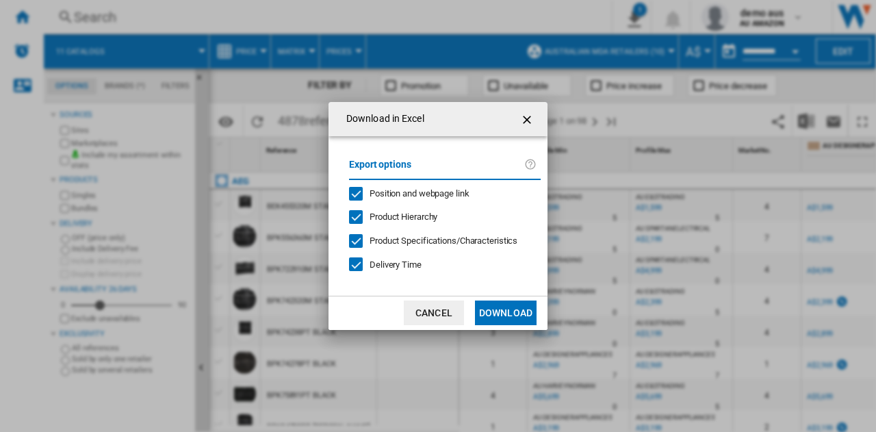
click at [510, 316] on button "Download" at bounding box center [506, 313] width 62 height 25
